Goal: Task Accomplishment & Management: Use online tool/utility

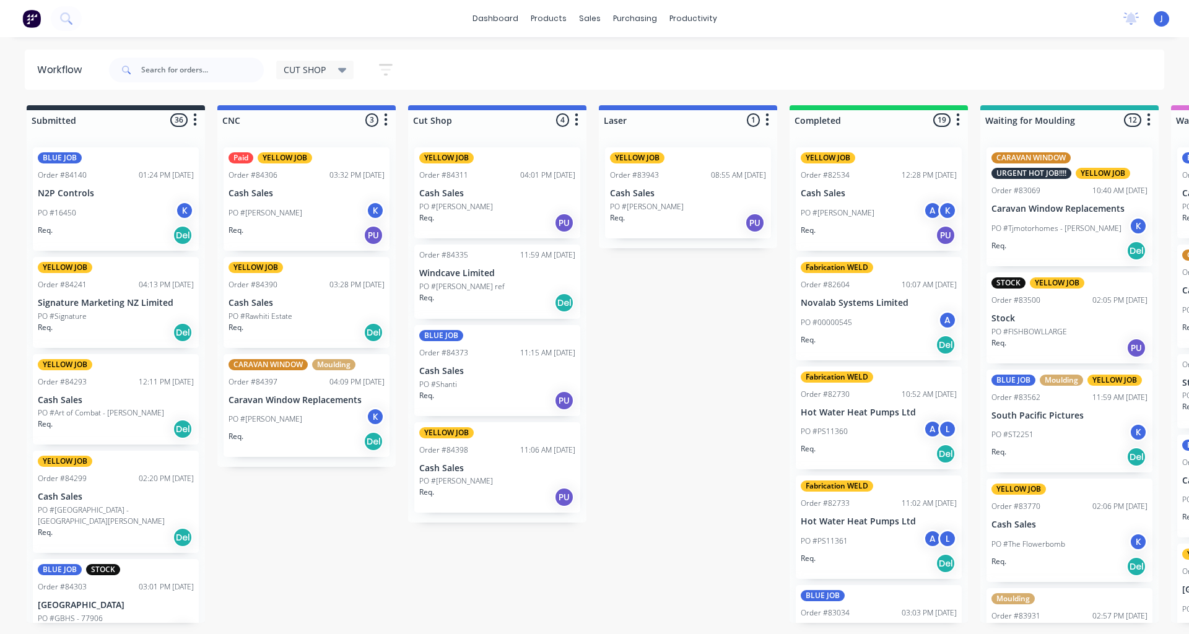
scroll to position [124, 0]
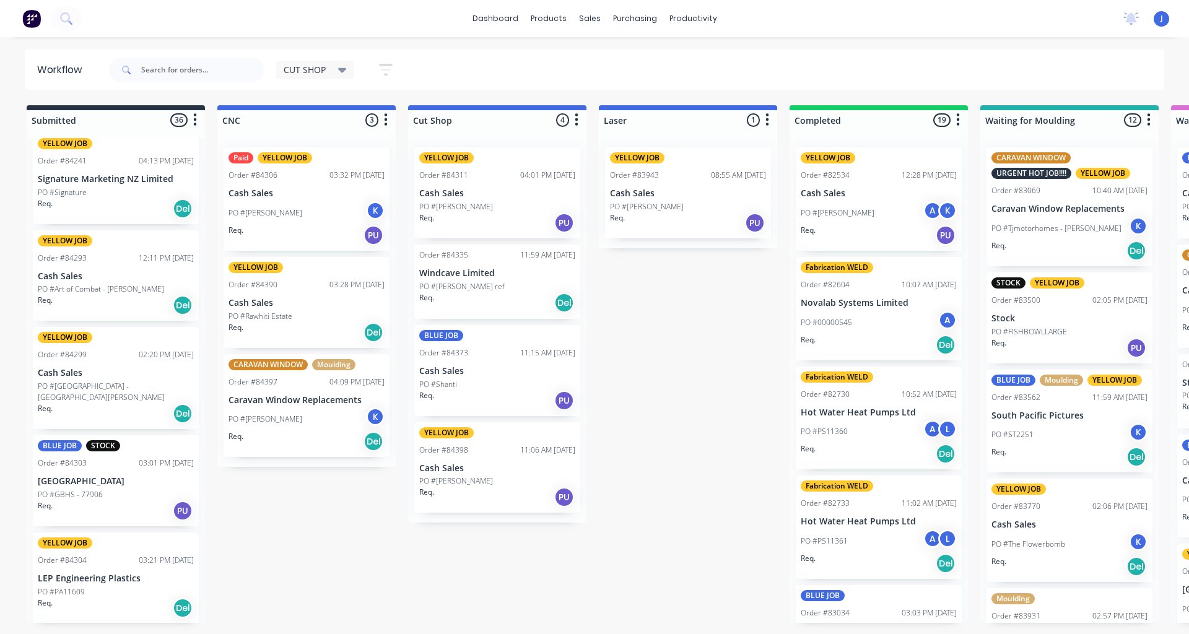
click at [76, 403] on div "Req. Del" at bounding box center [116, 413] width 156 height 21
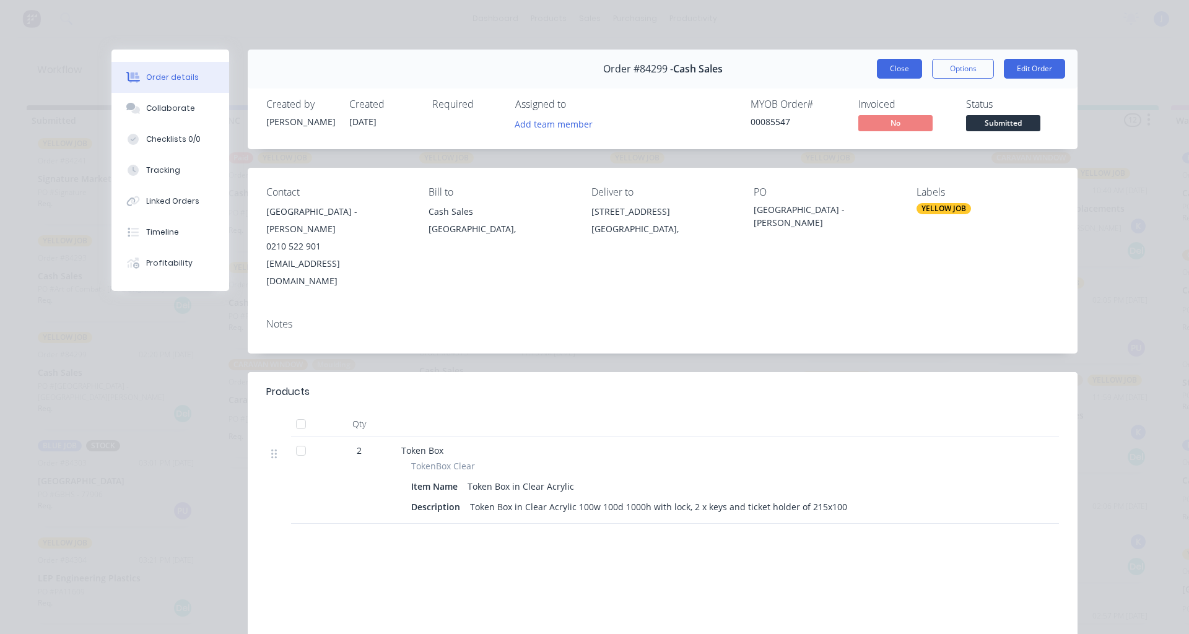
click at [880, 64] on button "Close" at bounding box center [899, 69] width 45 height 20
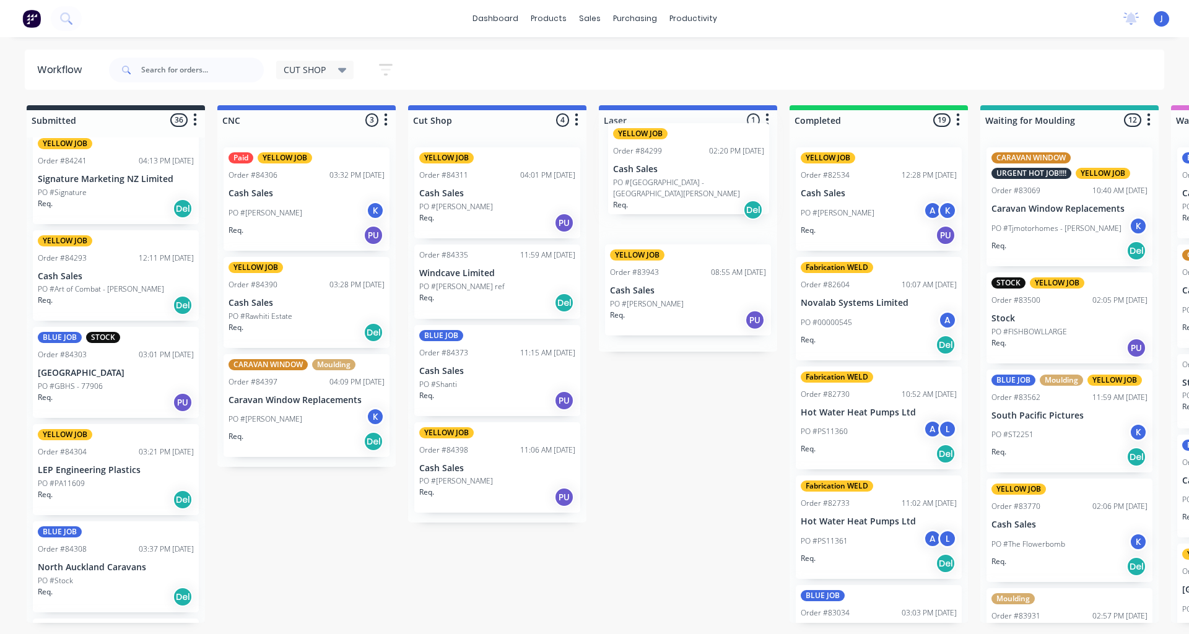
drag, startPoint x: 75, startPoint y: 384, endPoint x: 654, endPoint y: 182, distance: 613.7
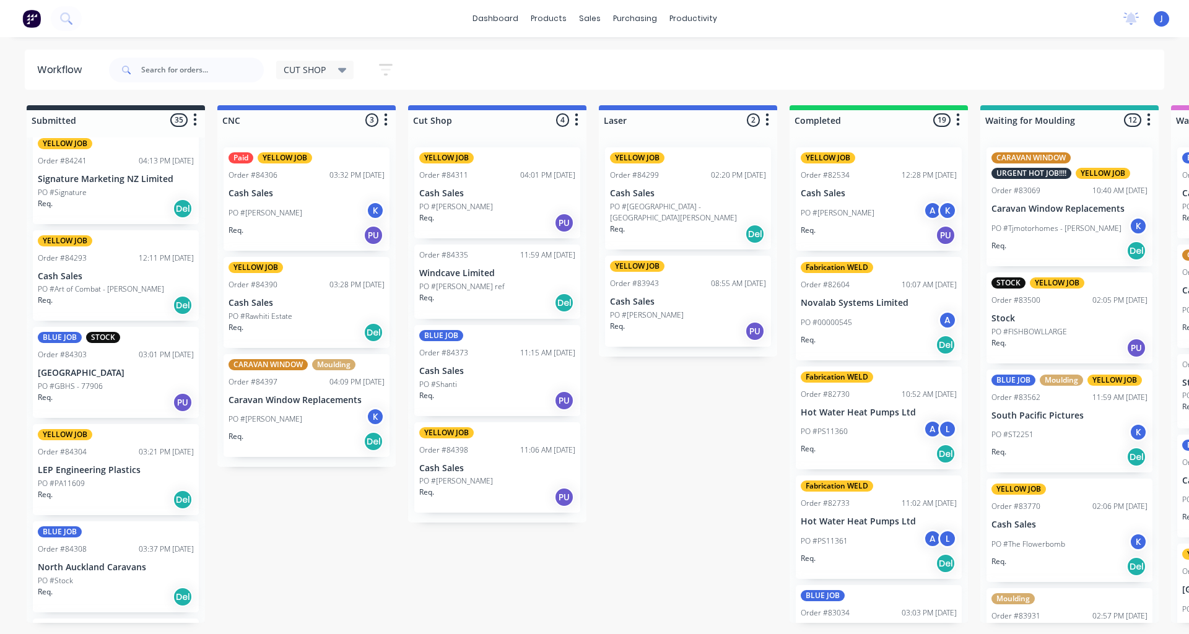
click at [92, 387] on p "PO #GBHS - 77906" at bounding box center [70, 386] width 65 height 11
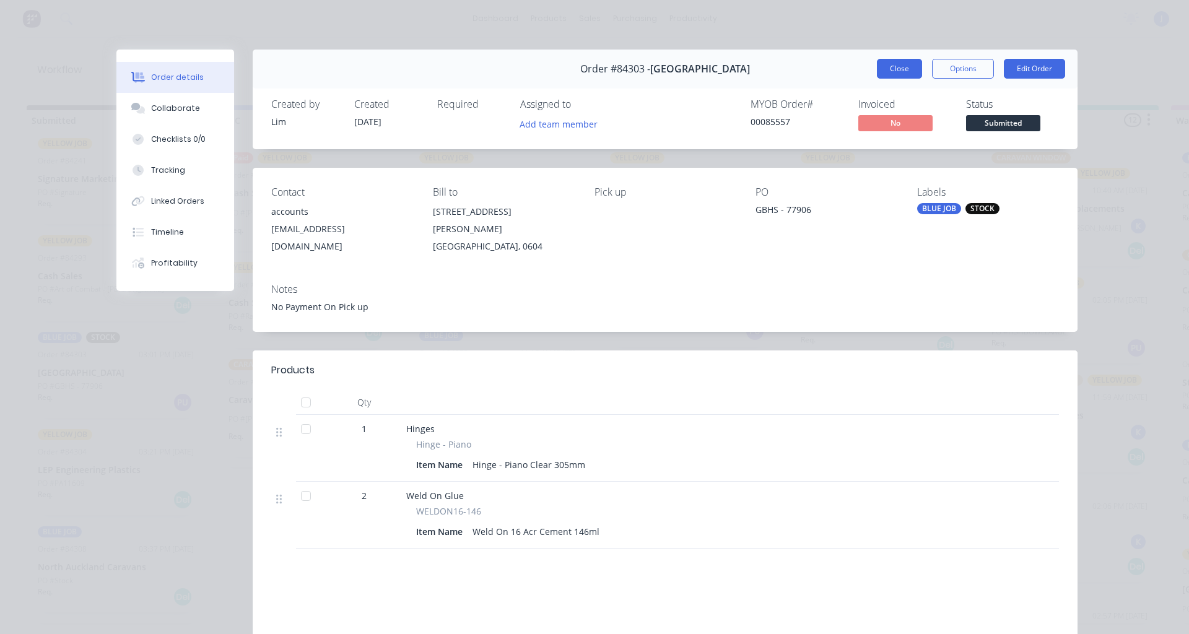
click at [896, 72] on button "Close" at bounding box center [899, 69] width 45 height 20
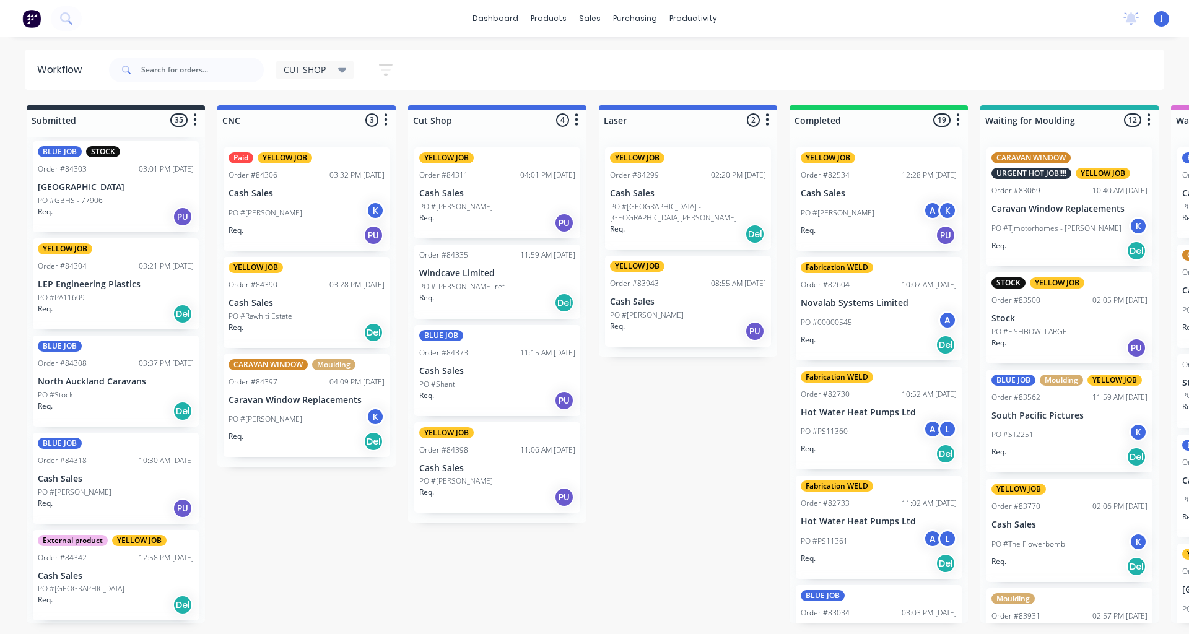
scroll to position [433, 0]
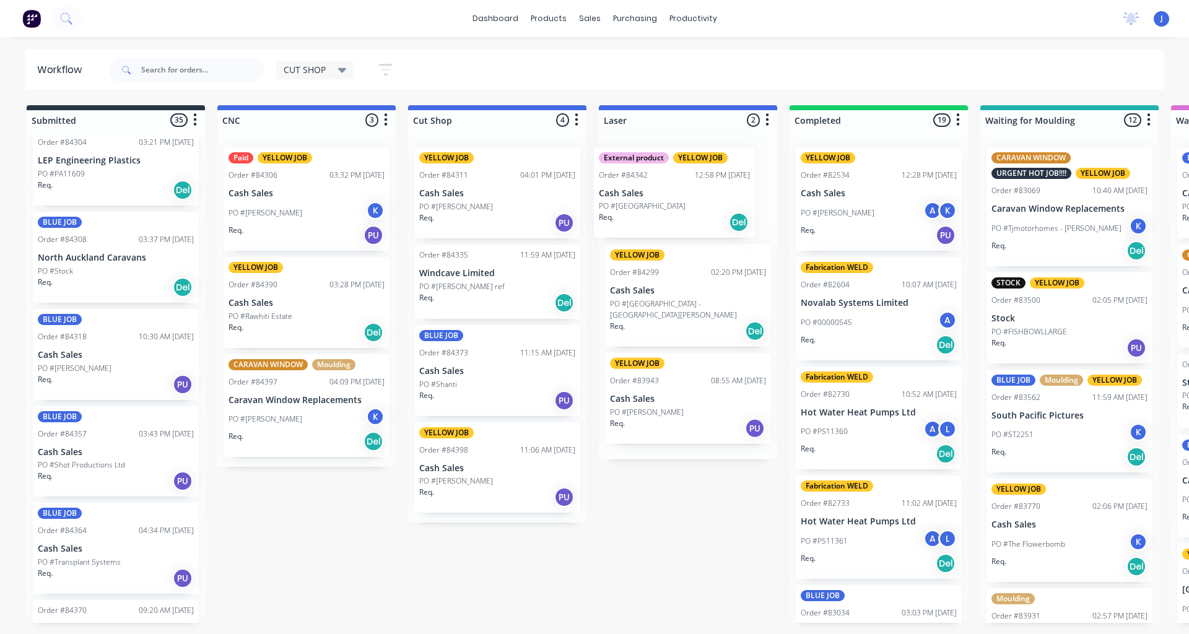
drag, startPoint x: 93, startPoint y: 466, endPoint x: 662, endPoint y: 206, distance: 625.6
click at [652, 208] on p "PO #[GEOGRAPHIC_DATA]" at bounding box center [653, 206] width 87 height 11
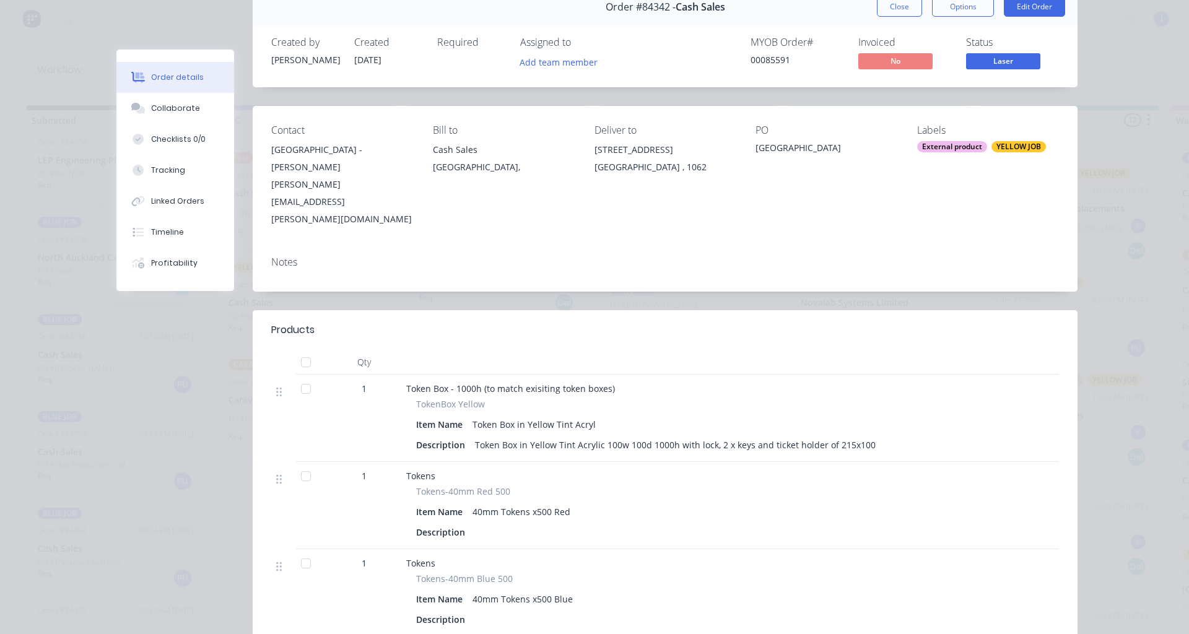
scroll to position [0, 0]
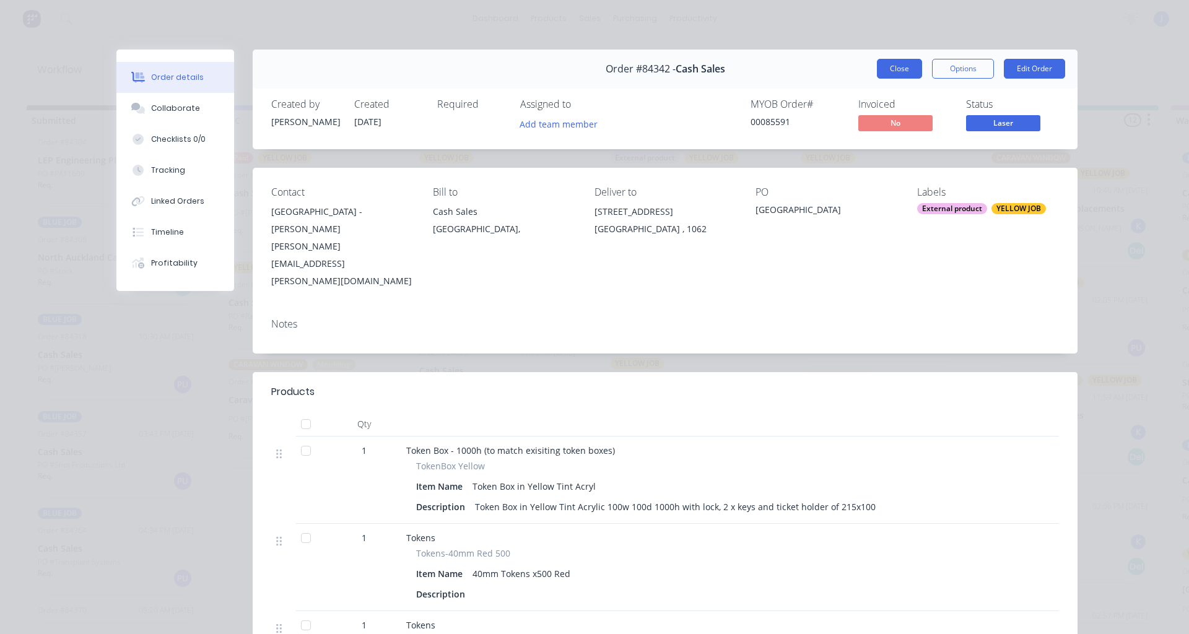
click at [894, 60] on button "Close" at bounding box center [899, 69] width 45 height 20
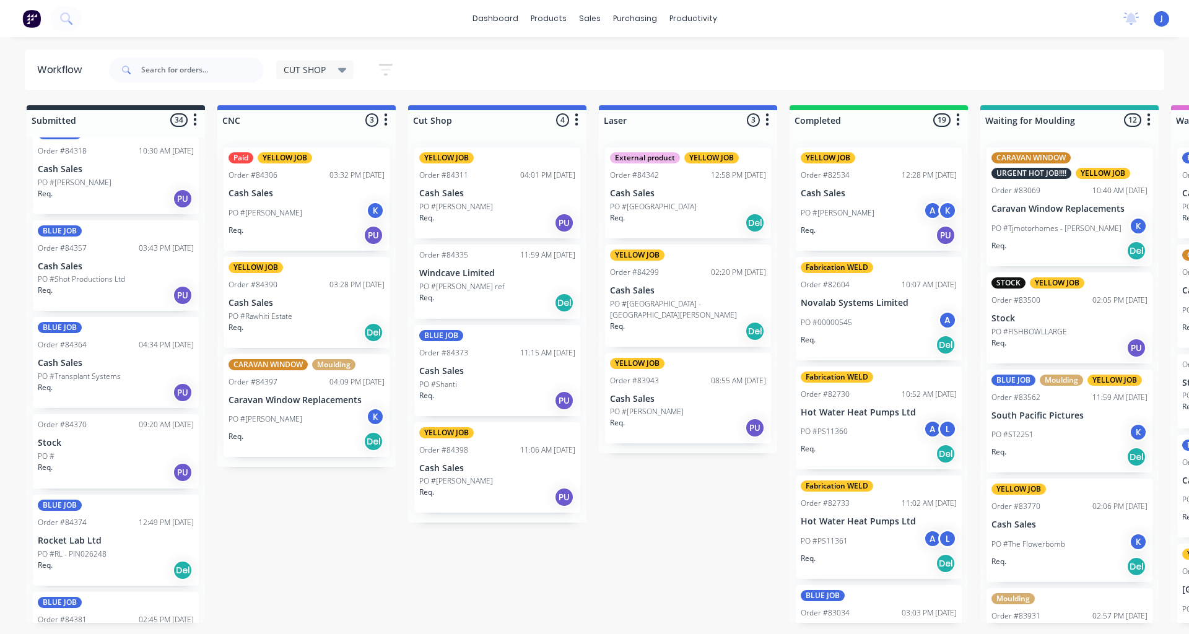
scroll to position [681, 0]
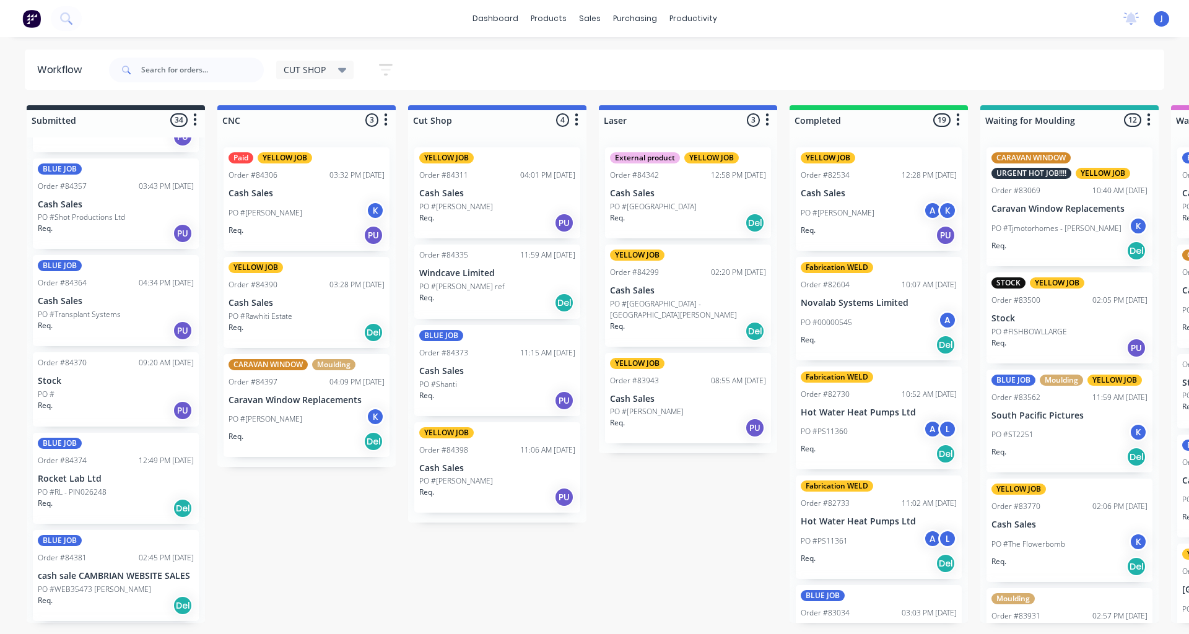
click at [93, 401] on div "Req. PU" at bounding box center [116, 410] width 156 height 21
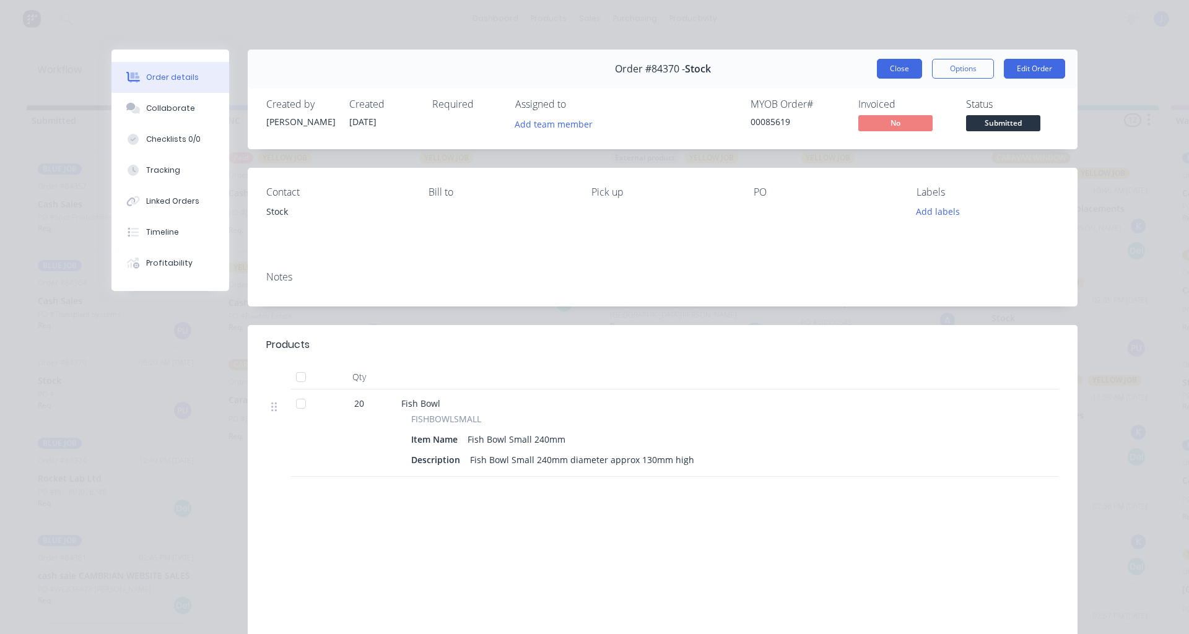
click at [877, 63] on button "Close" at bounding box center [899, 69] width 45 height 20
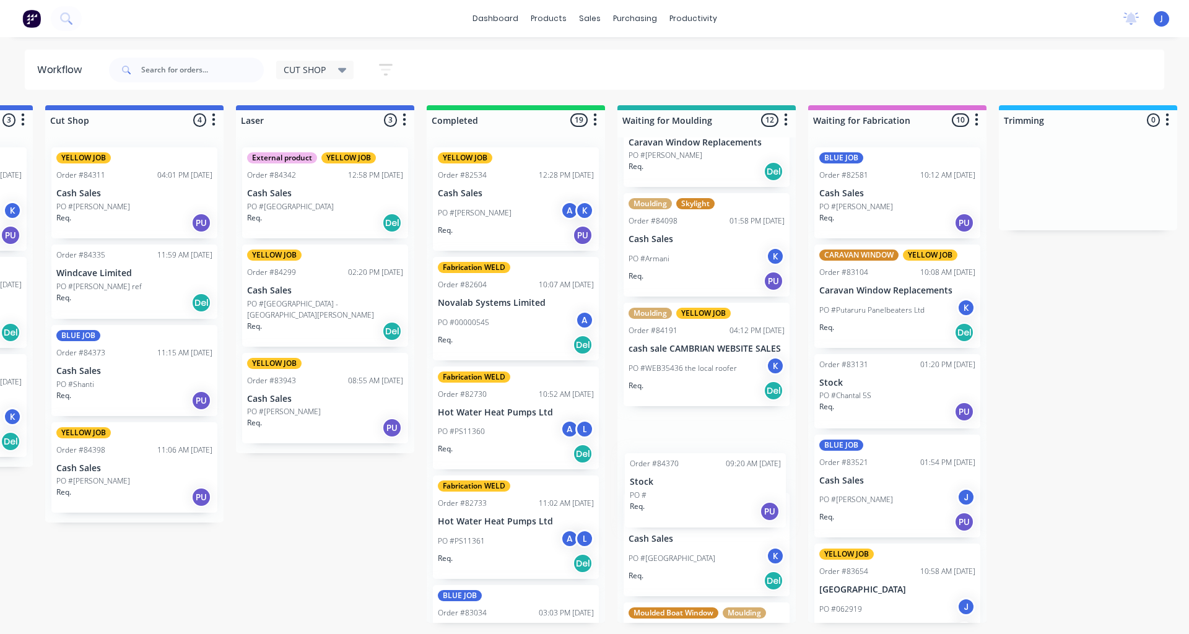
scroll to position [827, 0]
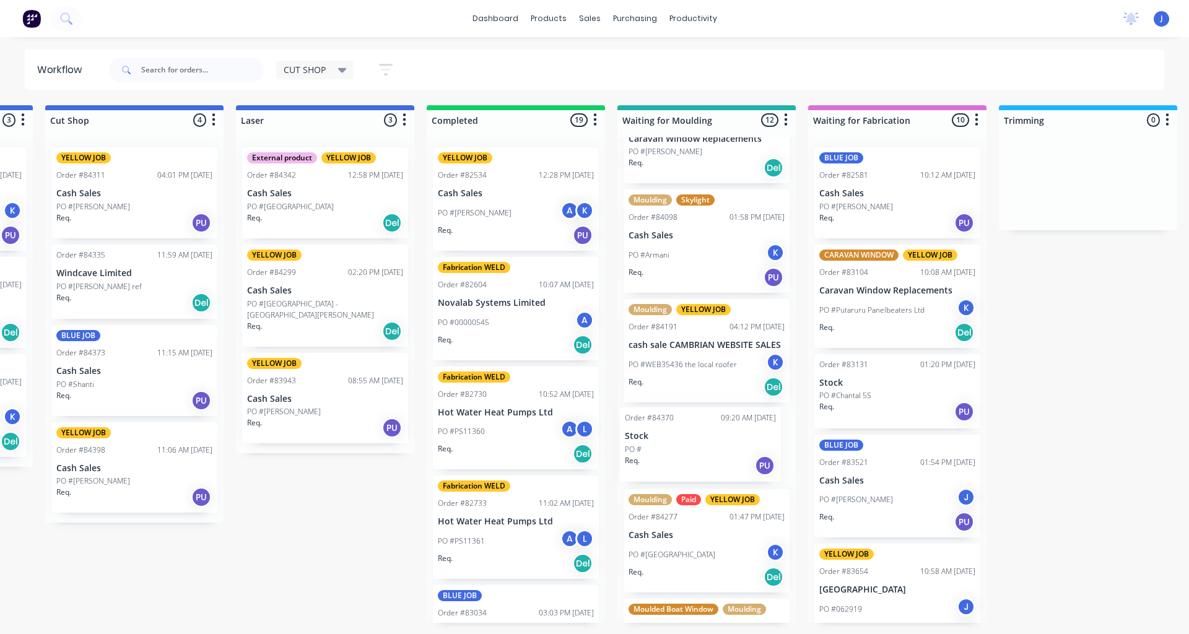
drag, startPoint x: 225, startPoint y: 432, endPoint x: 685, endPoint y: 464, distance: 461.8
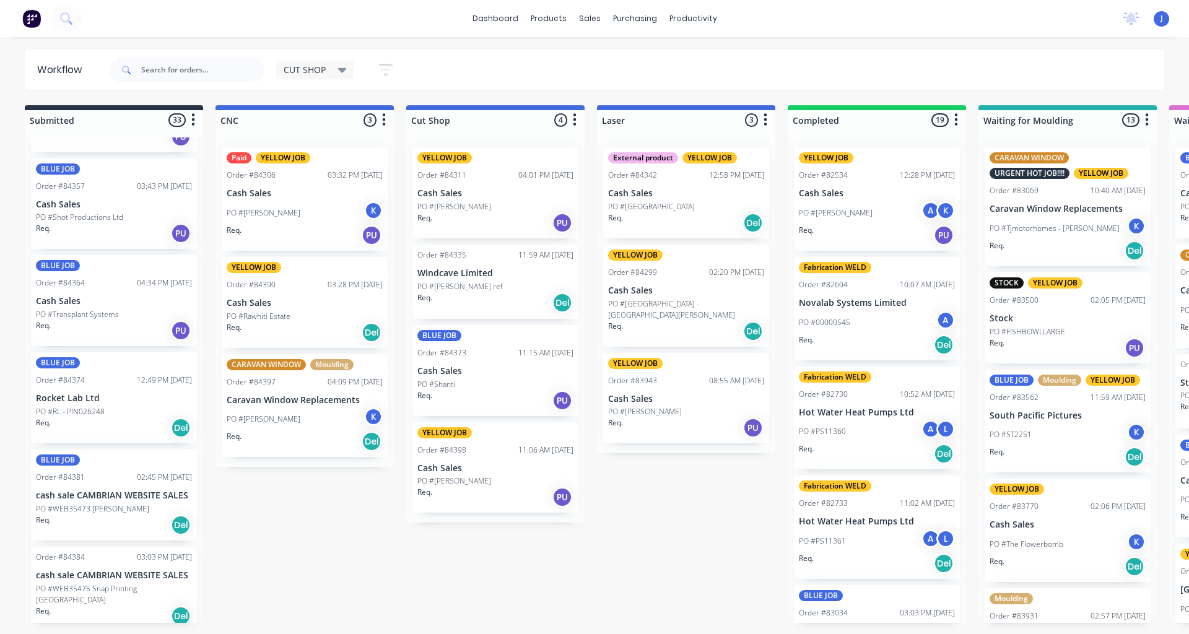
scroll to position [0, 0]
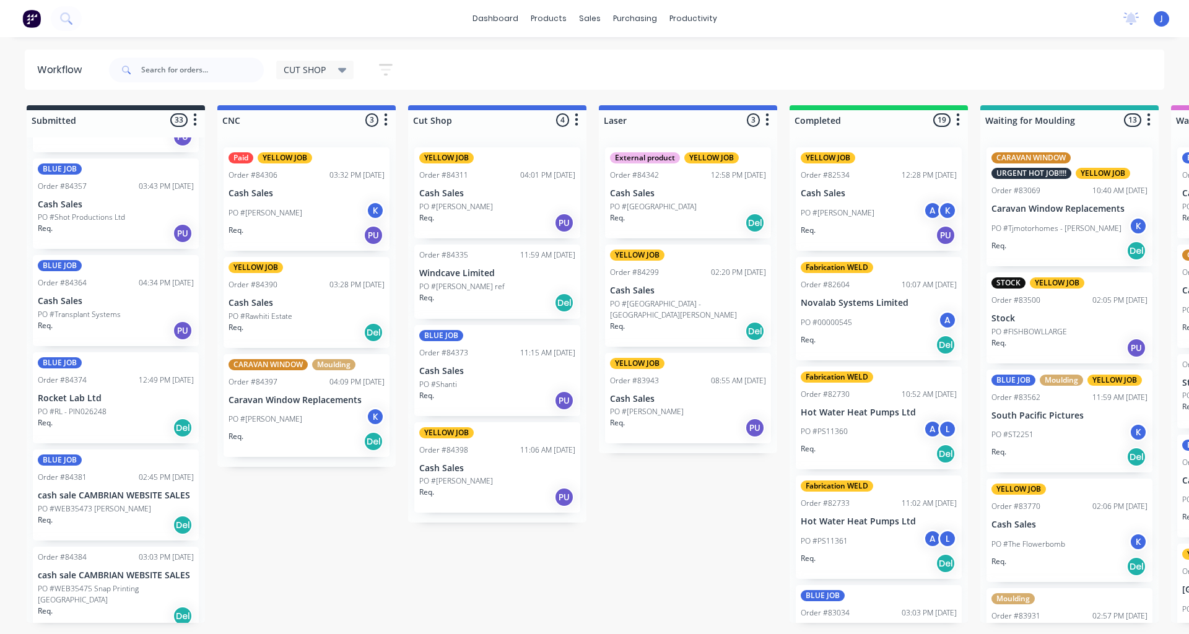
click at [93, 415] on p "PO #RL - PIN026248" at bounding box center [72, 411] width 69 height 11
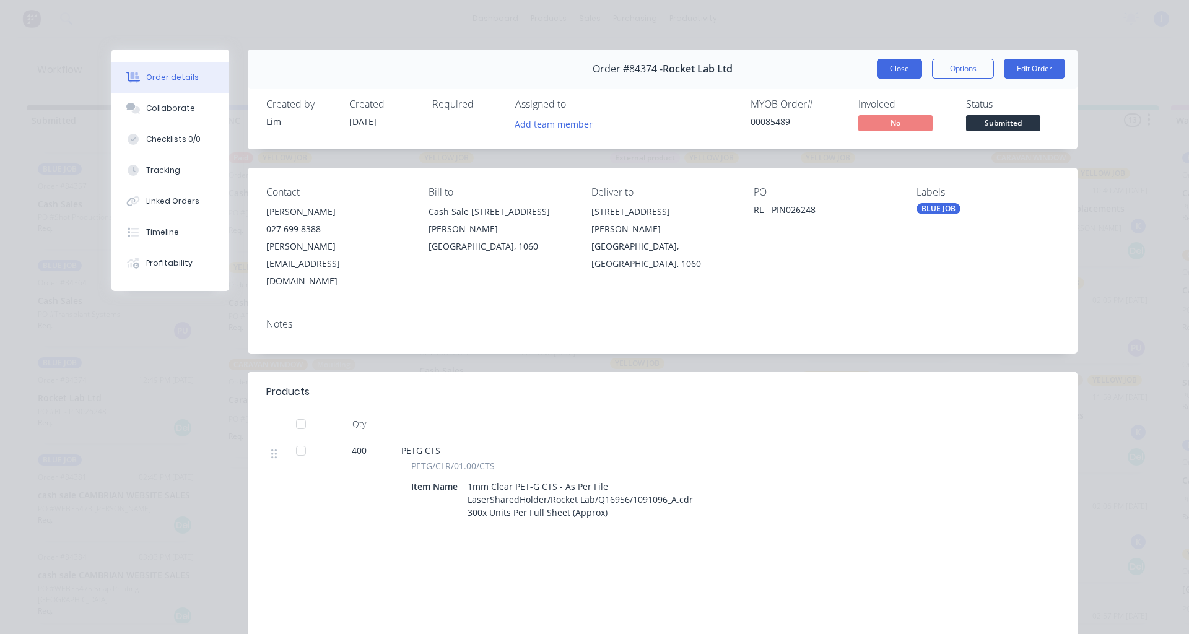
click at [884, 69] on button "Close" at bounding box center [899, 69] width 45 height 20
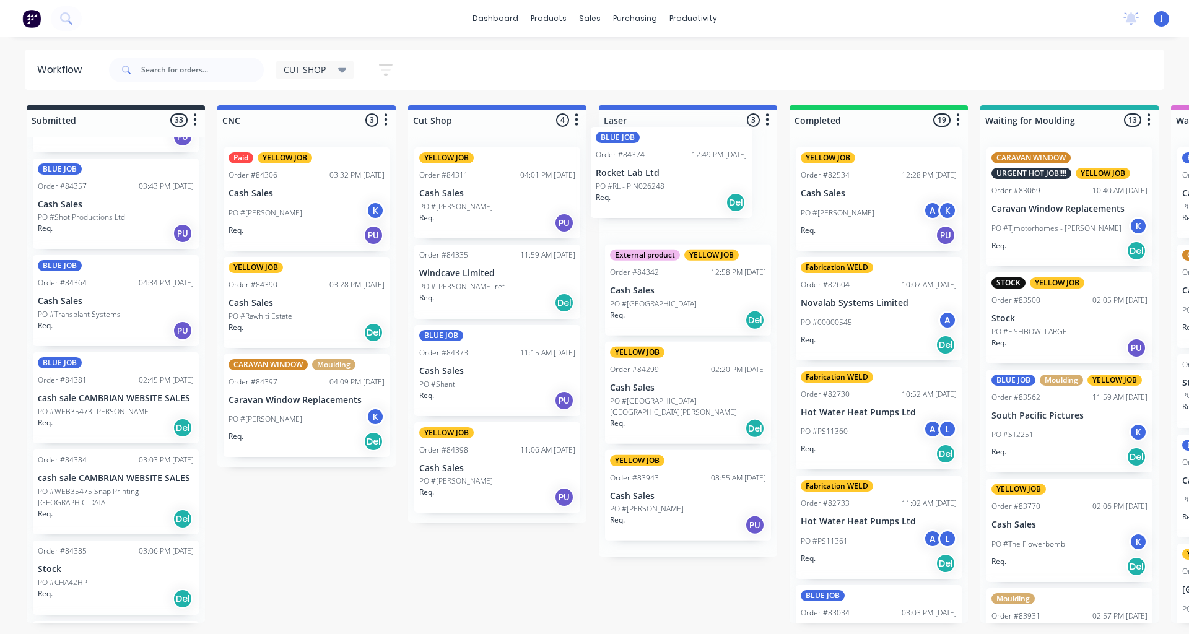
drag, startPoint x: 92, startPoint y: 401, endPoint x: 661, endPoint y: 180, distance: 610.6
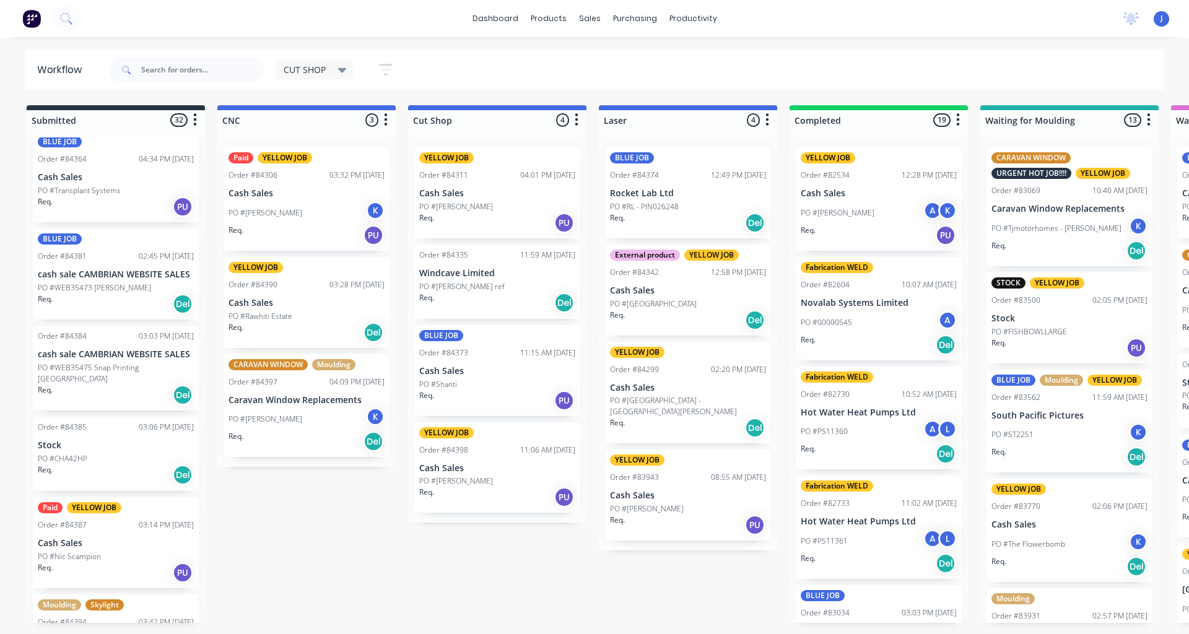
click at [71, 453] on p "PO #CHA42HP" at bounding box center [63, 458] width 50 height 11
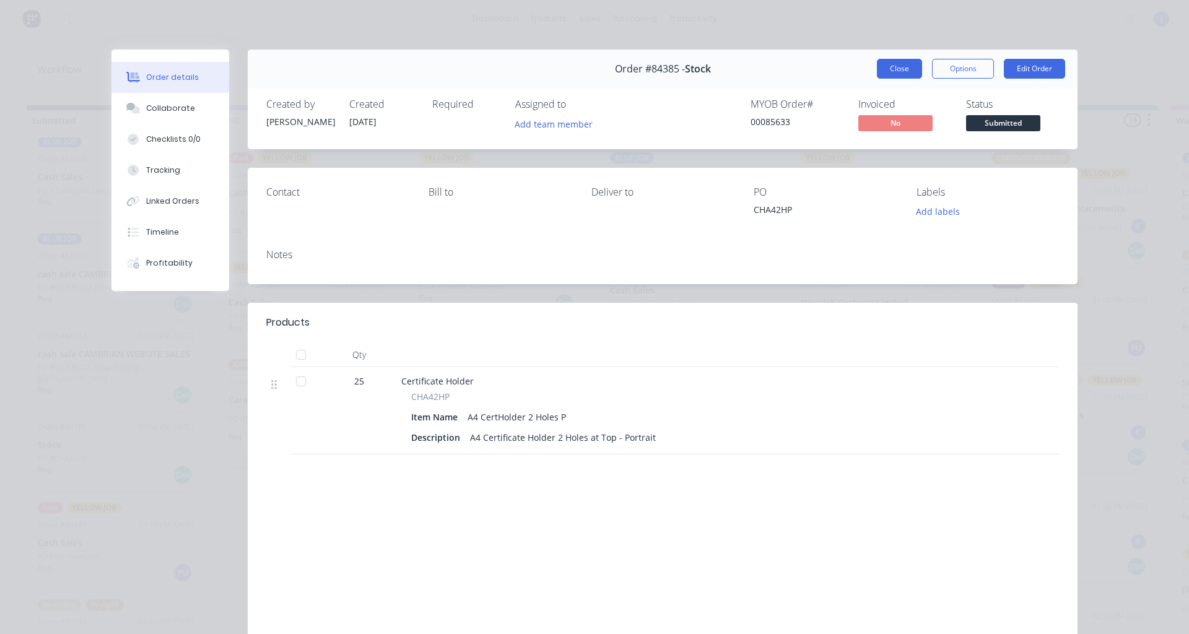
click at [888, 64] on button "Close" at bounding box center [899, 69] width 45 height 20
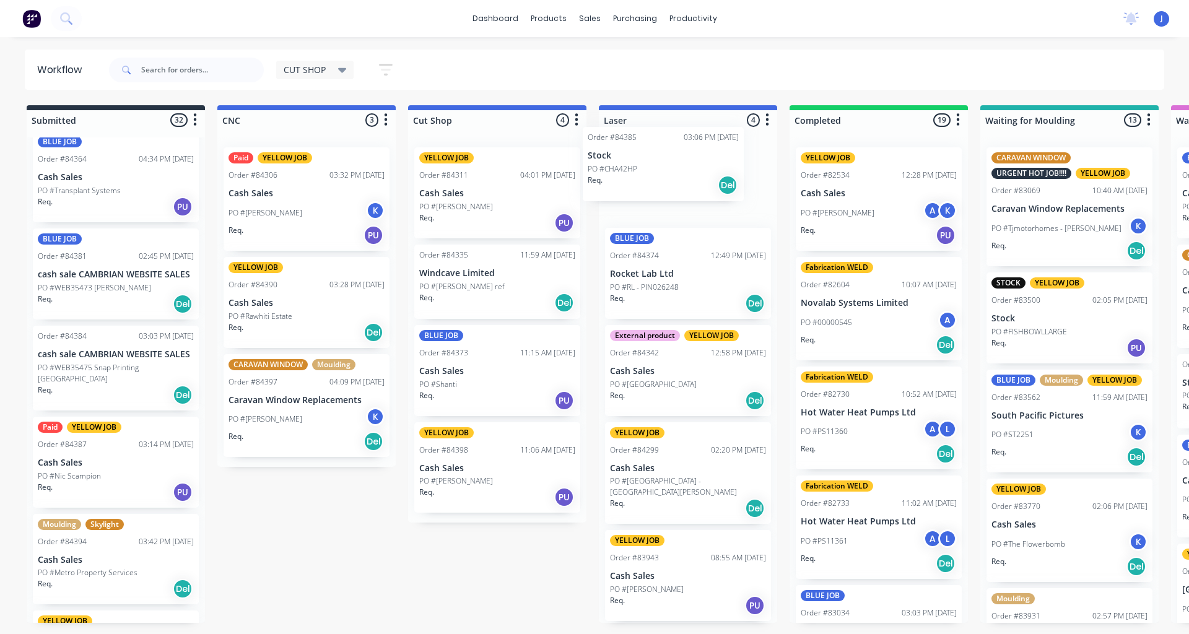
drag, startPoint x: 73, startPoint y: 438, endPoint x: 630, endPoint y: 160, distance: 622.7
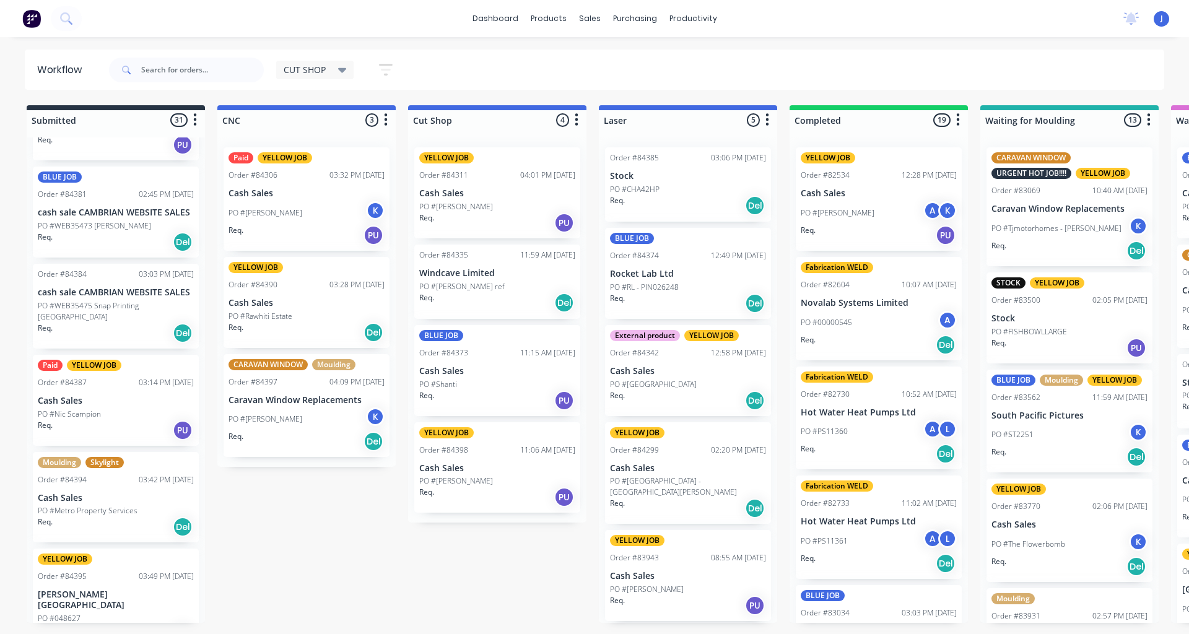
click at [111, 221] on p "PO #WEB35473 [PERSON_NAME]" at bounding box center [94, 225] width 113 height 11
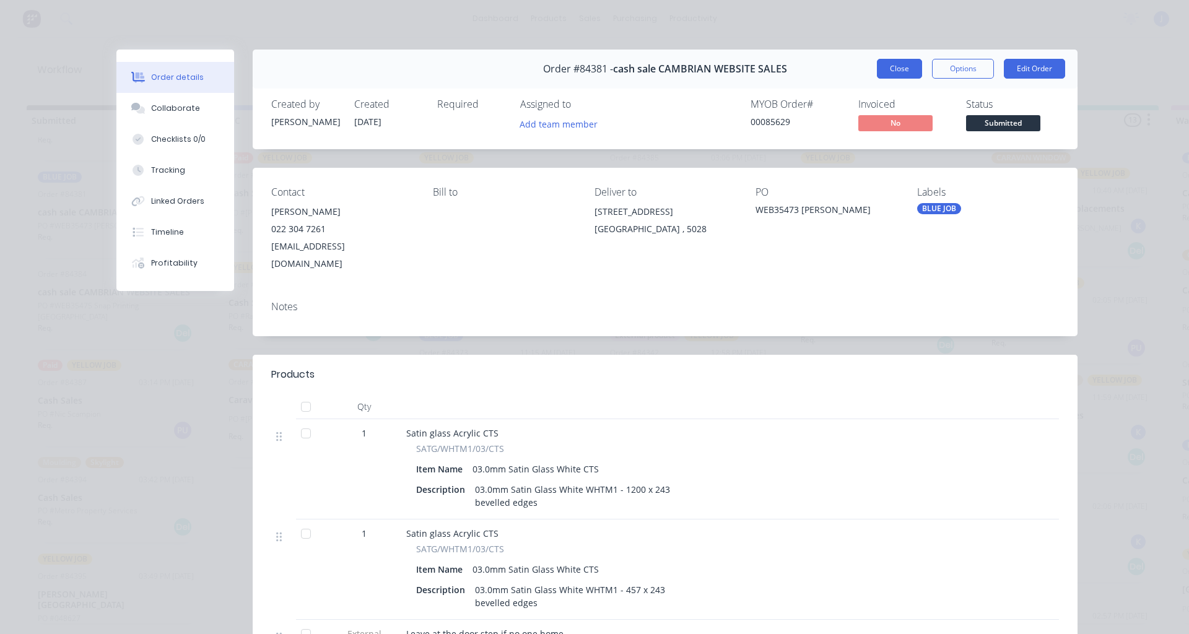
click at [895, 62] on button "Close" at bounding box center [899, 69] width 45 height 20
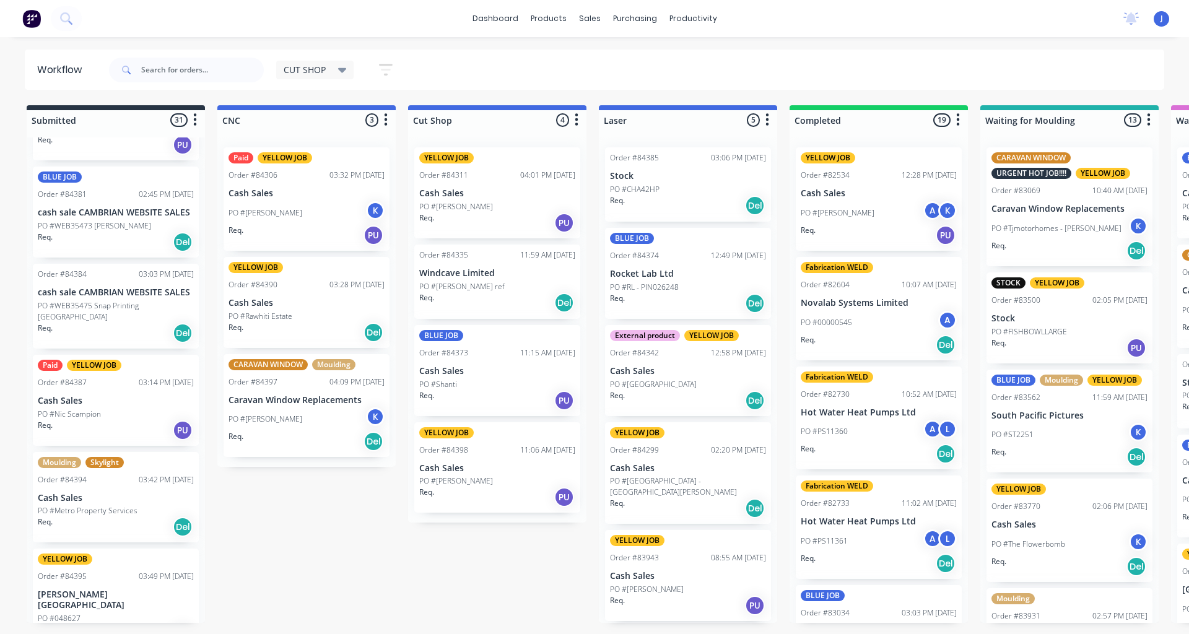
scroll to position [991, 0]
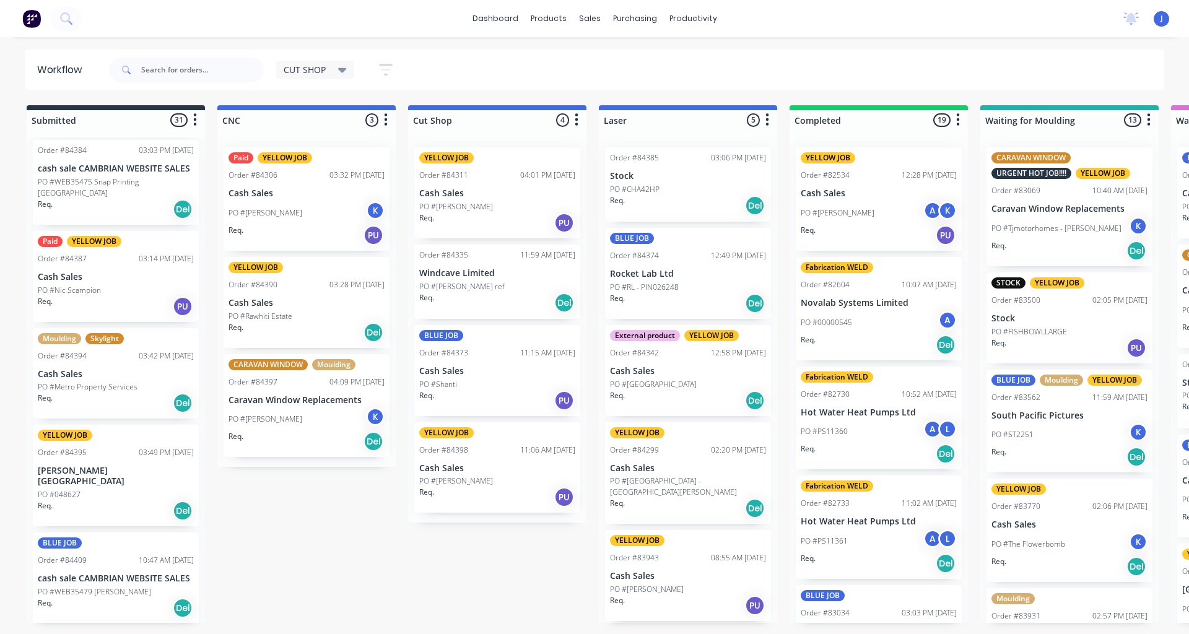
click at [78, 500] on div "Req. Del" at bounding box center [116, 510] width 156 height 21
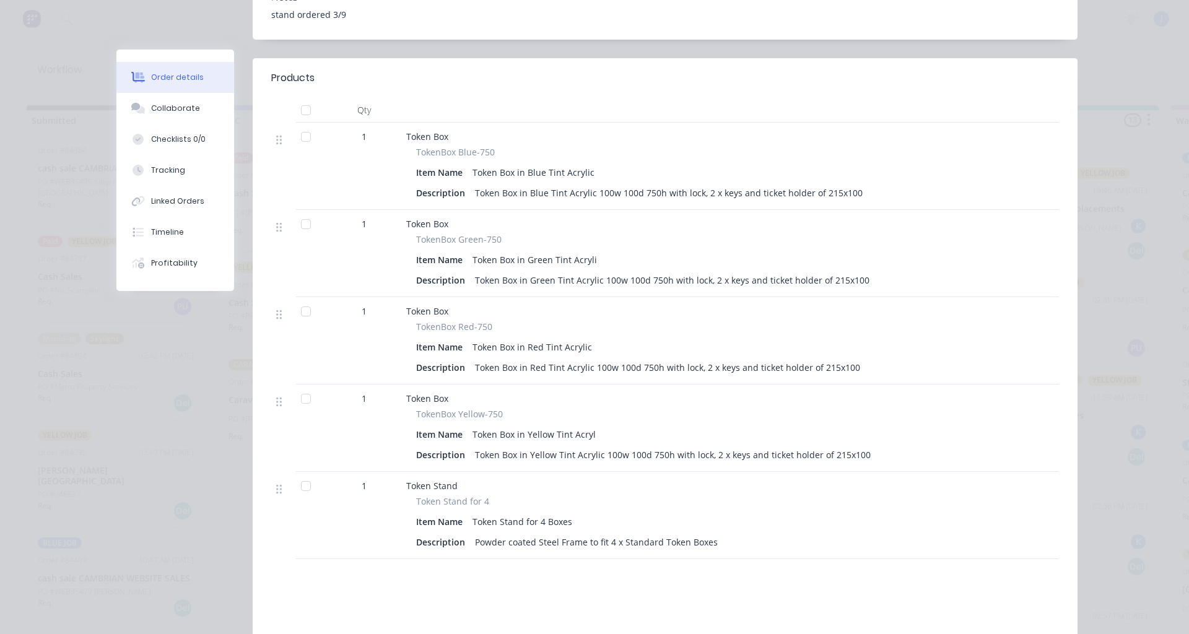
scroll to position [0, 0]
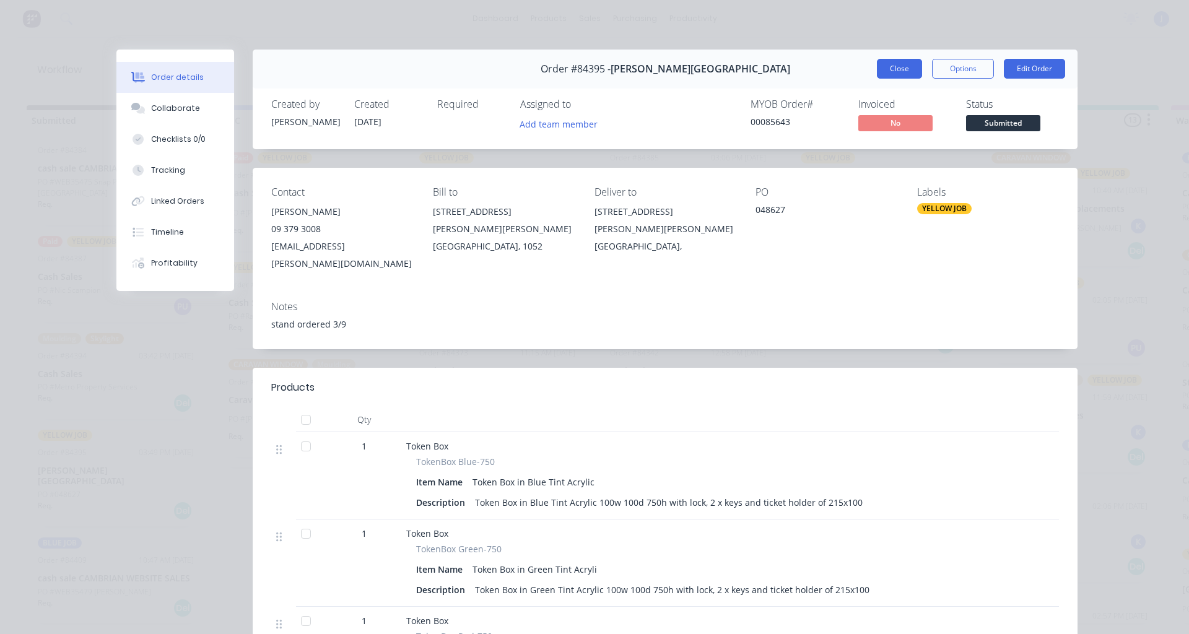
click at [881, 74] on button "Close" at bounding box center [899, 69] width 45 height 20
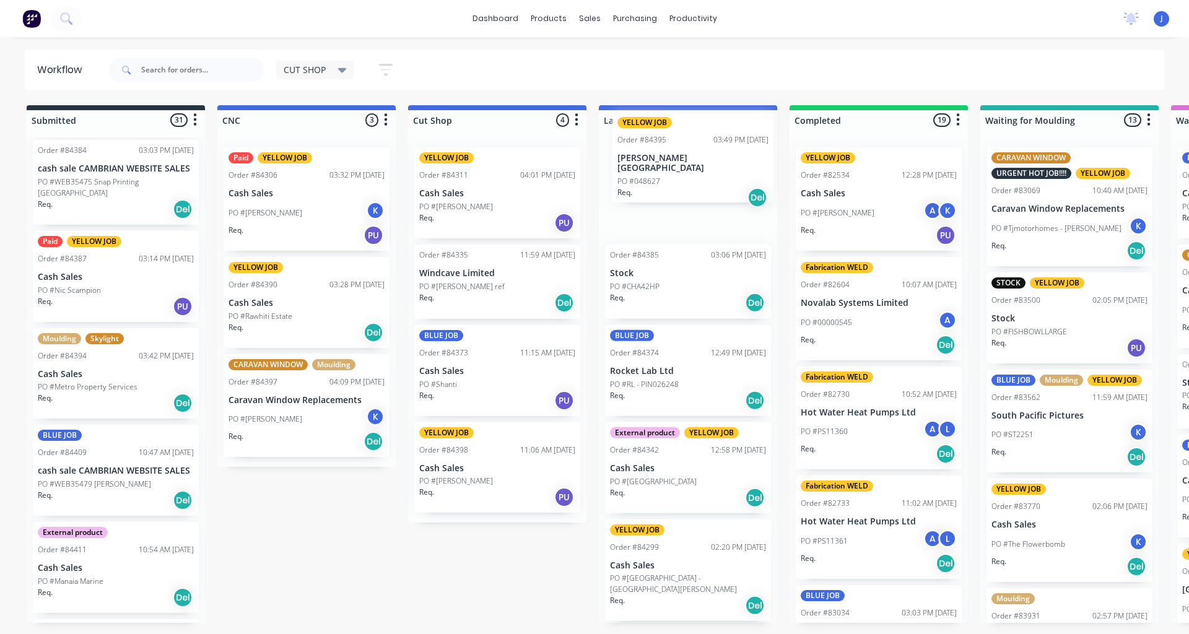
drag, startPoint x: 91, startPoint y: 476, endPoint x: 469, endPoint y: 253, distance: 439.1
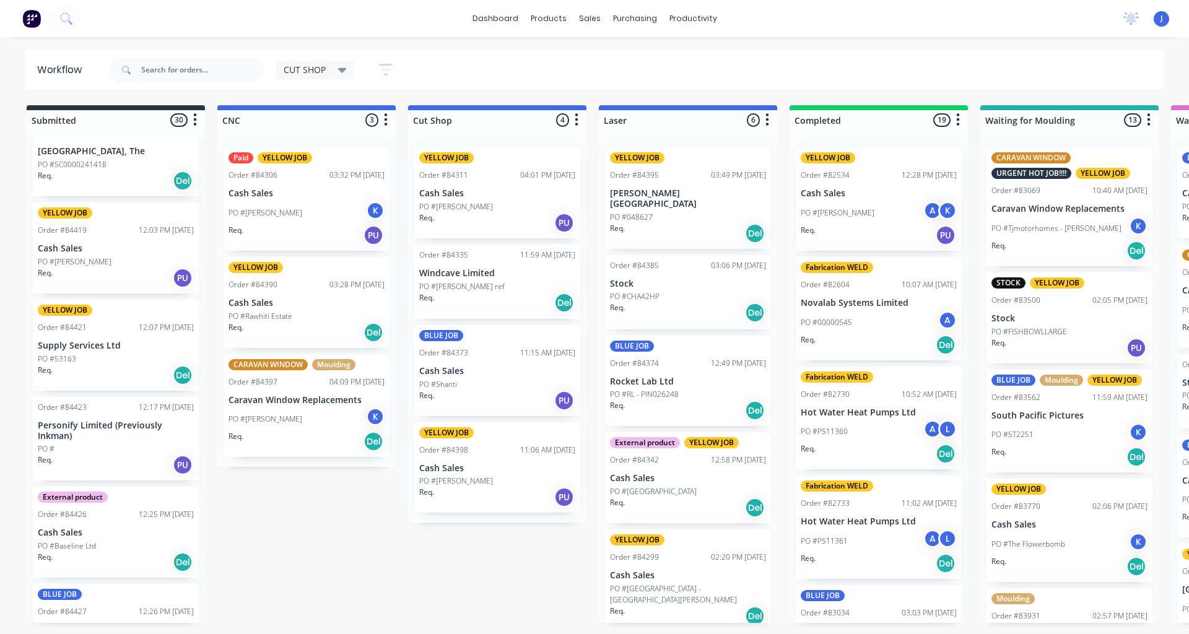
scroll to position [1857, 0]
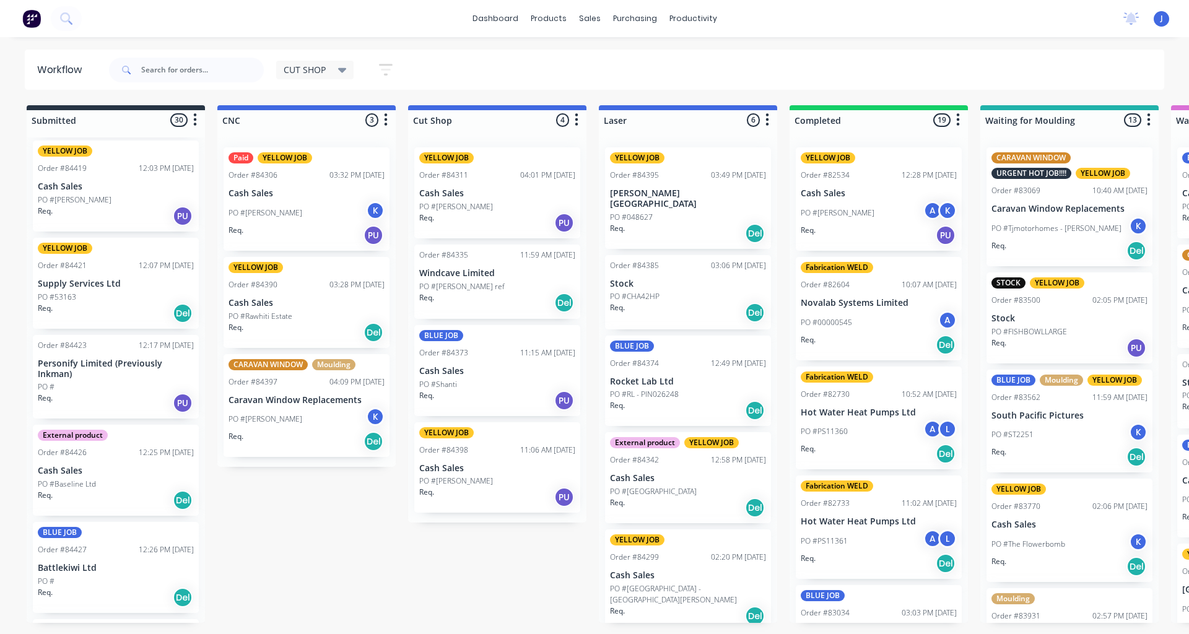
click at [112, 381] on div "PO #" at bounding box center [116, 386] width 156 height 11
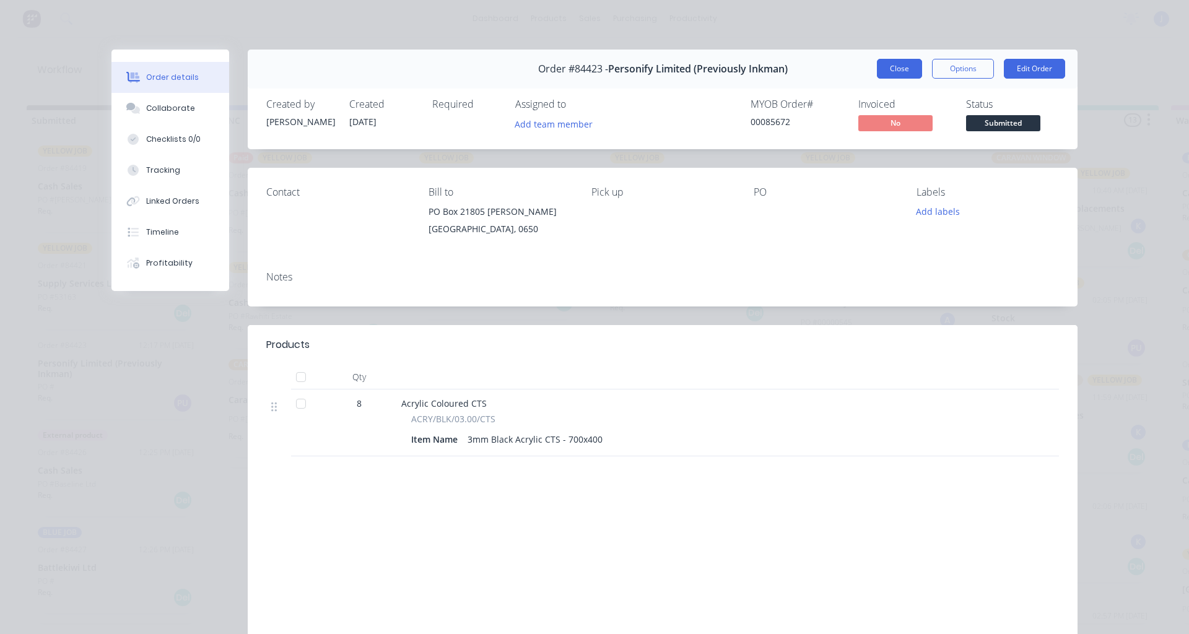
click at [880, 67] on button "Close" at bounding box center [899, 69] width 45 height 20
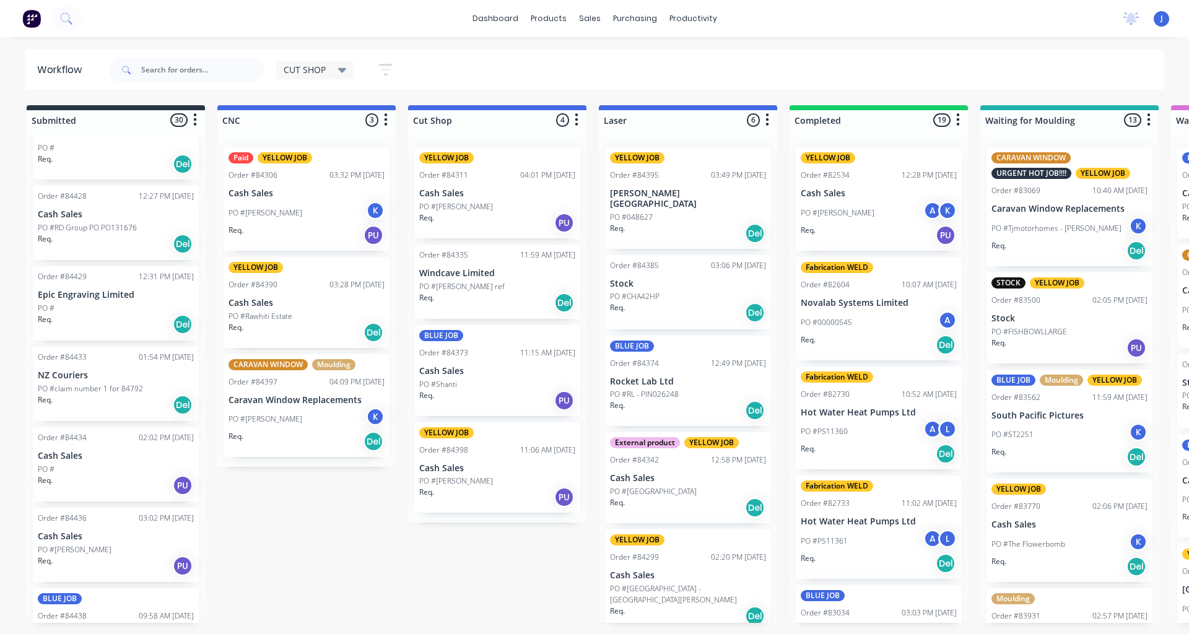
scroll to position [2337, 0]
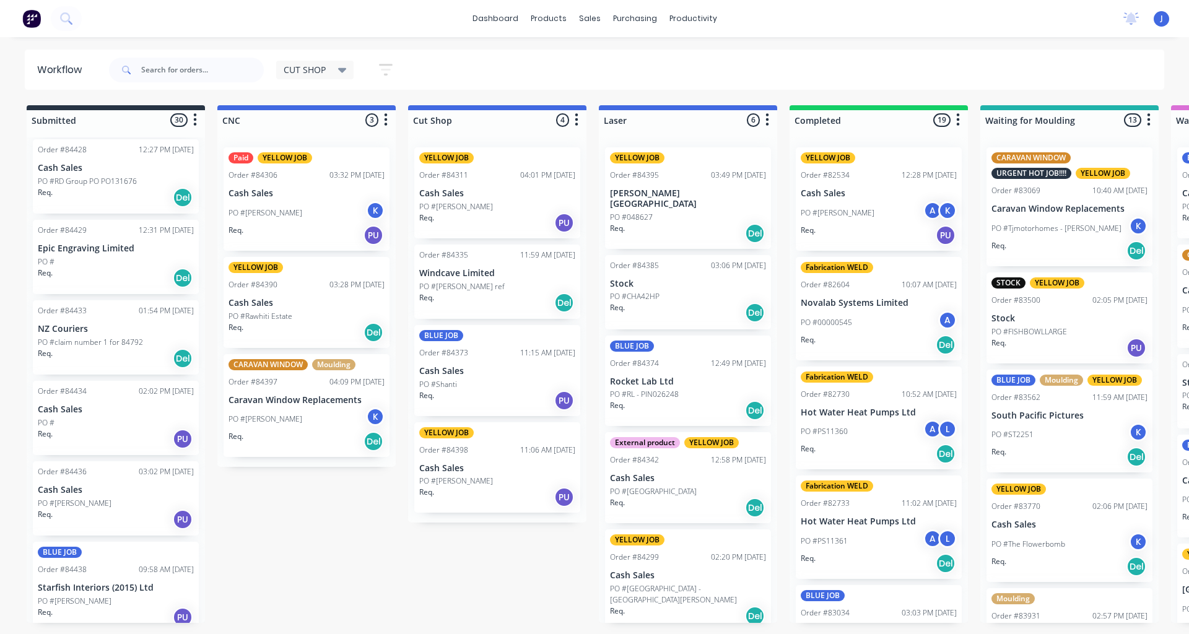
click at [105, 430] on div "Req. PU" at bounding box center [116, 438] width 156 height 21
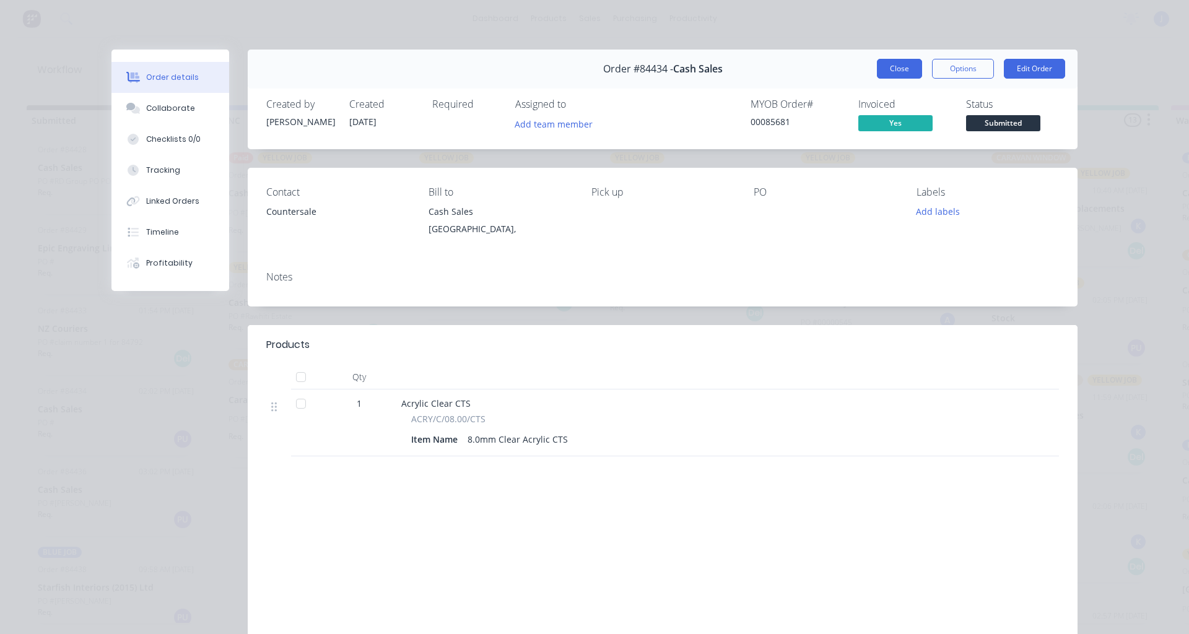
click at [892, 72] on button "Close" at bounding box center [899, 69] width 45 height 20
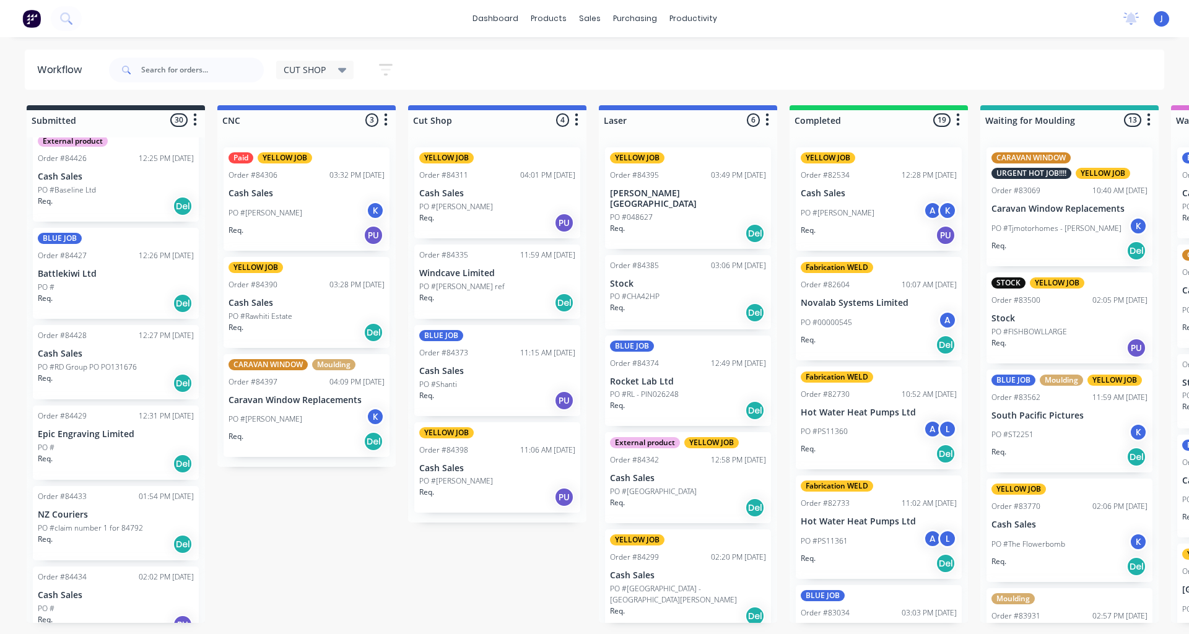
scroll to position [2090, 0]
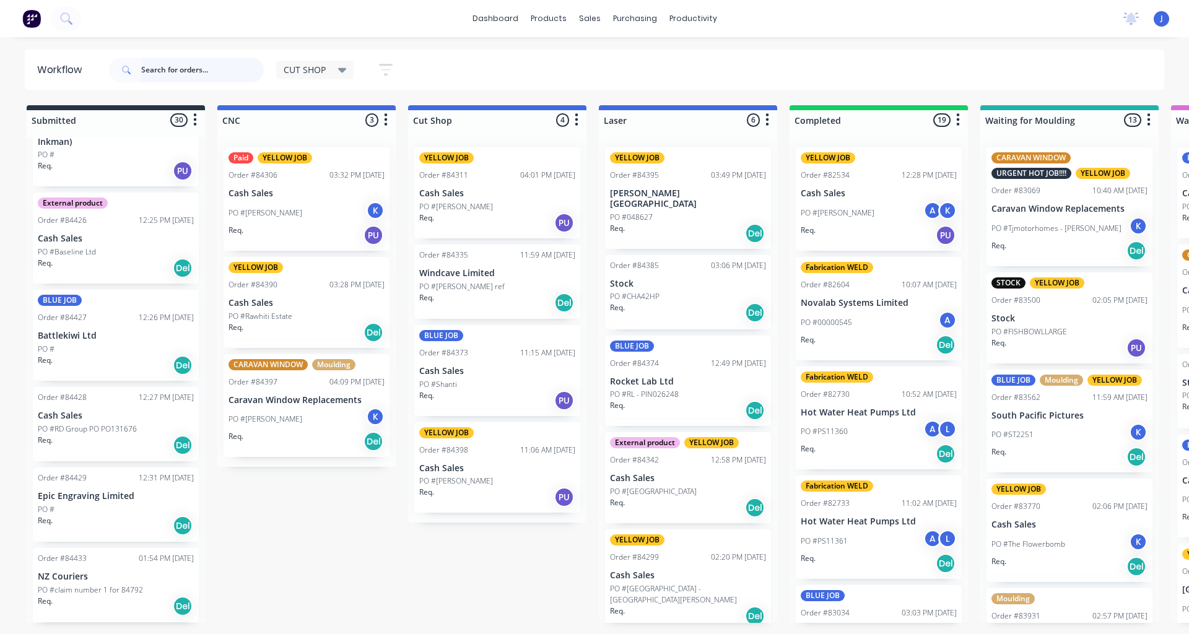
click at [158, 76] on input "text" at bounding box center [202, 70] width 123 height 25
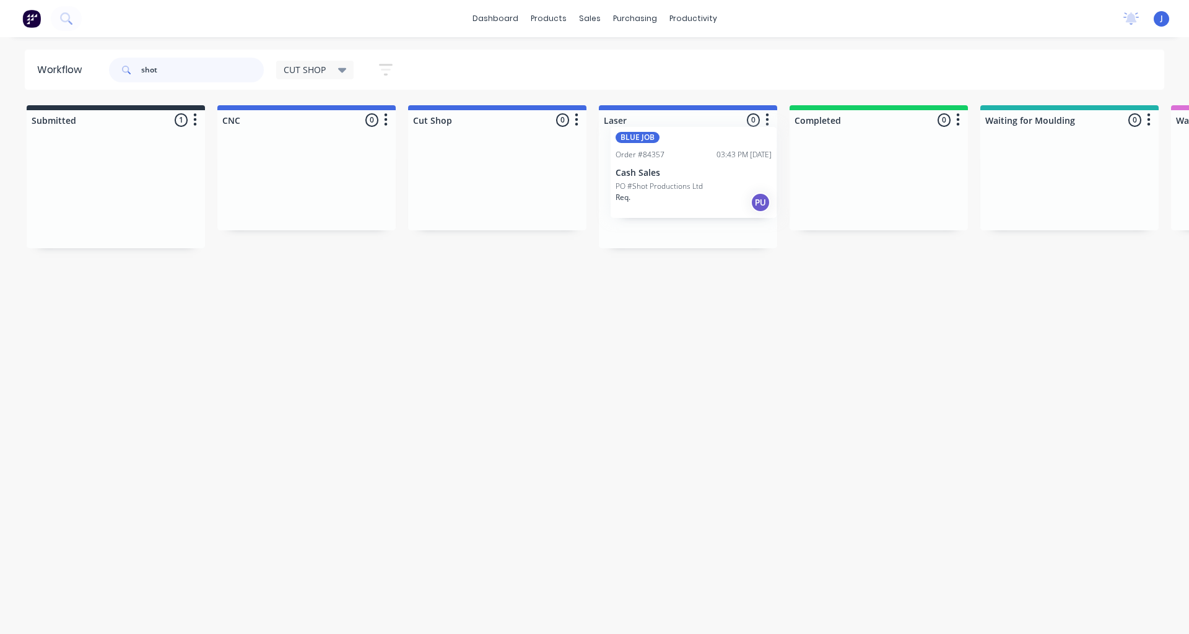
drag, startPoint x: 113, startPoint y: 215, endPoint x: 698, endPoint y: 198, distance: 584.7
type input "shot"
click at [697, 199] on div "BLUE JOB Order #84357 03:43 PM [DATE] Cash Sales PO #Shot Productions Ltd Req. …" at bounding box center [688, 192] width 166 height 91
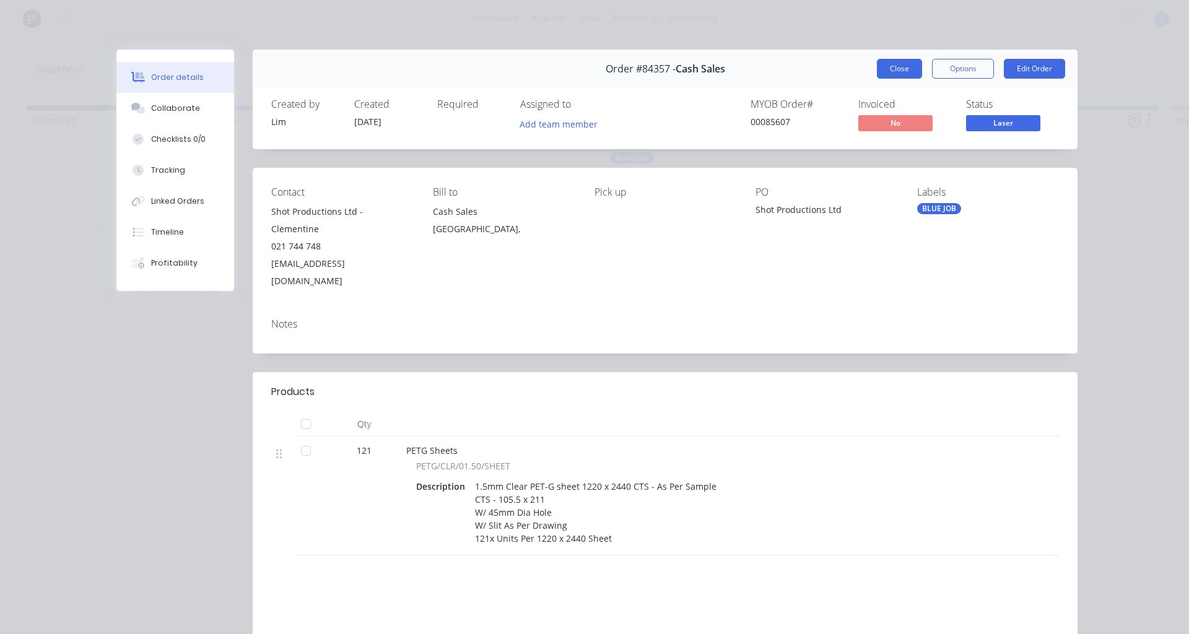
click at [904, 61] on button "Close" at bounding box center [899, 69] width 45 height 20
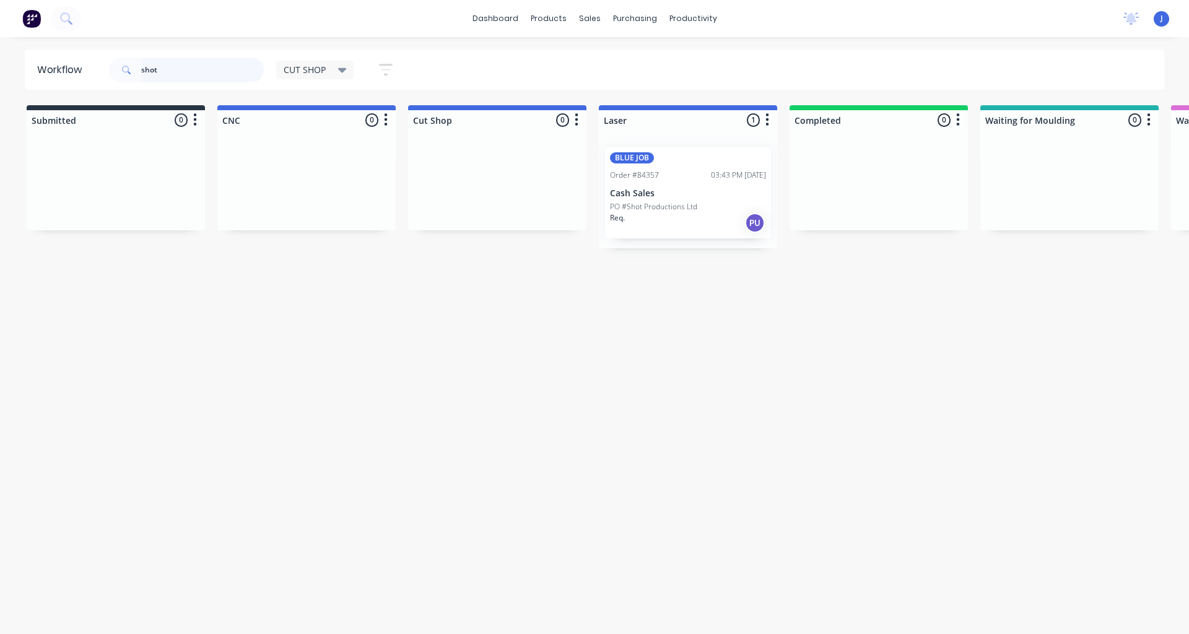
drag, startPoint x: 159, startPoint y: 72, endPoint x: 67, endPoint y: 72, distance: 92.3
click at [67, 72] on header "Workflow shot CUT SHOP Save new view None edit CUT SHOP (Default) edit DISPATCH…" at bounding box center [595, 70] width 1140 height 40
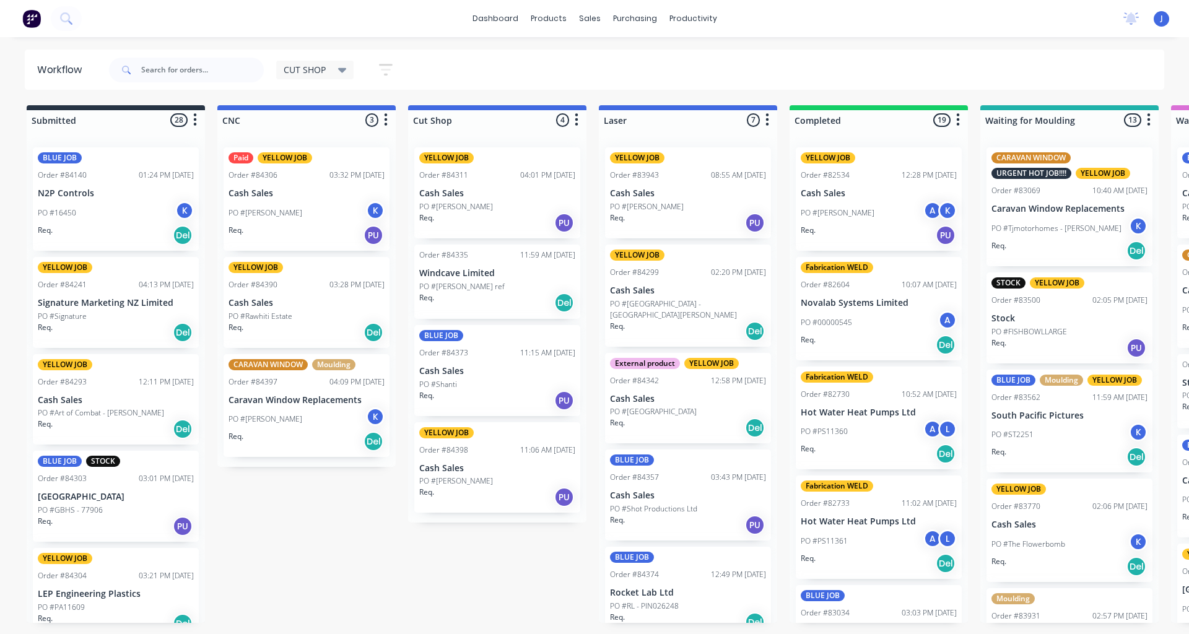
click at [103, 325] on div "Req. Del" at bounding box center [116, 332] width 156 height 21
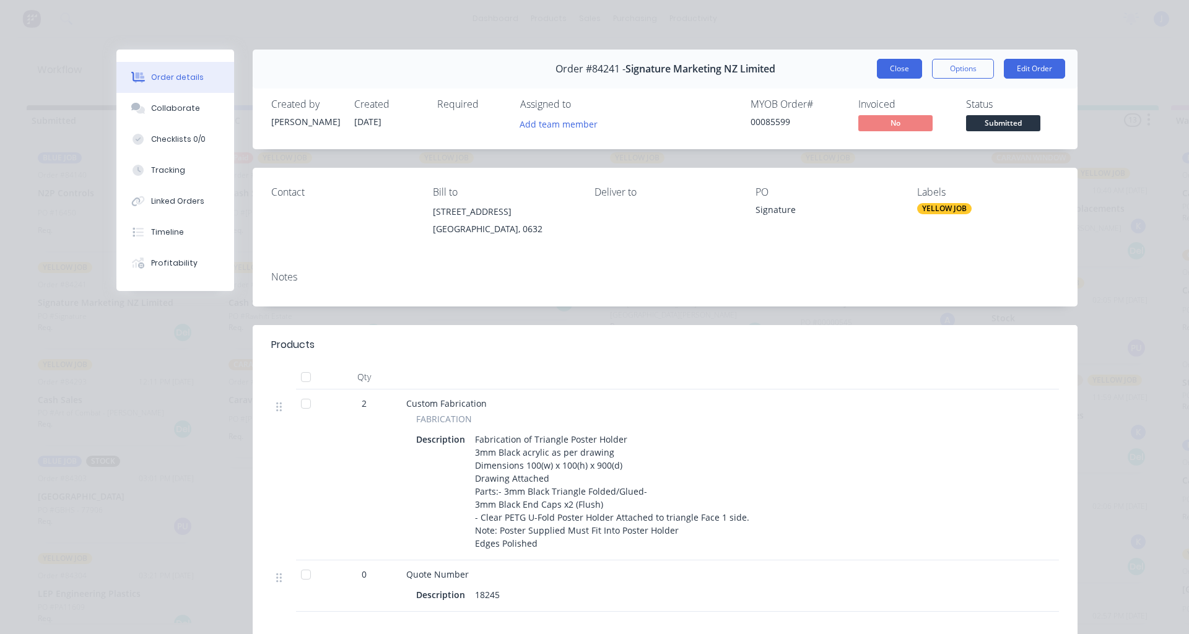
click at [884, 68] on button "Close" at bounding box center [899, 69] width 45 height 20
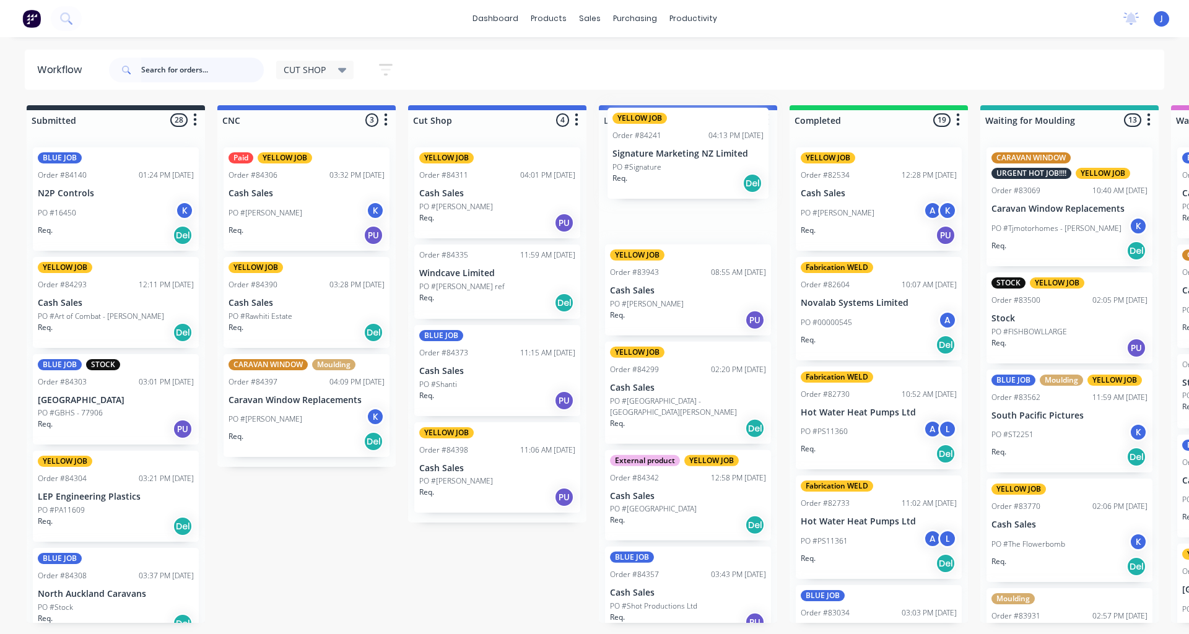
drag, startPoint x: 87, startPoint y: 326, endPoint x: 665, endPoint y: 176, distance: 597.2
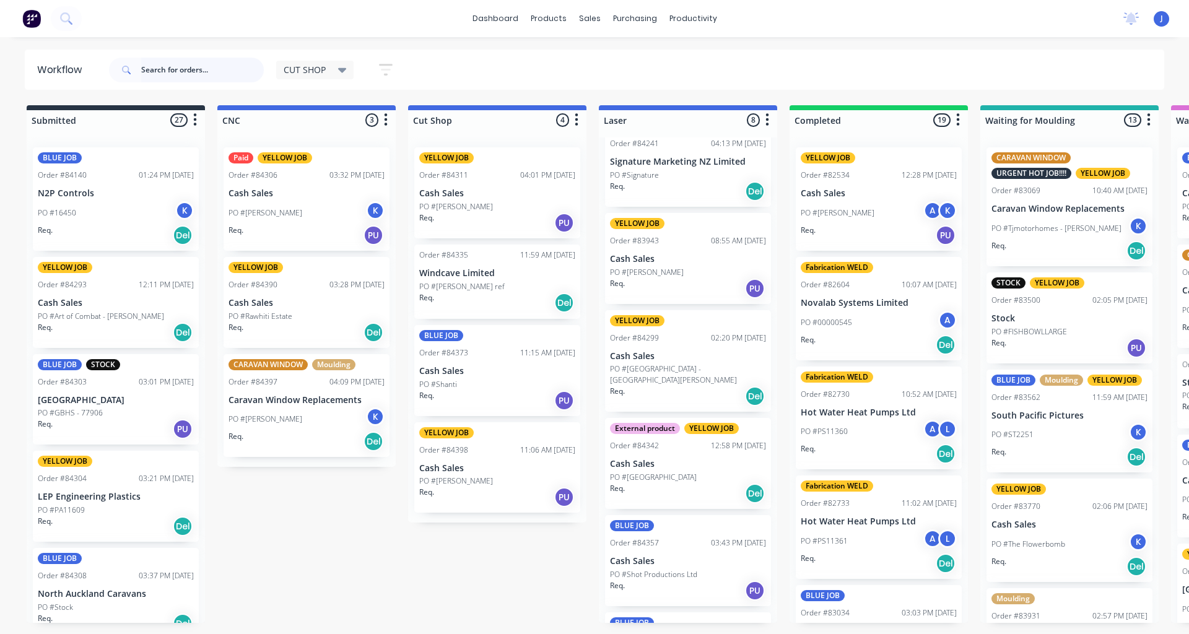
scroll to position [0, 0]
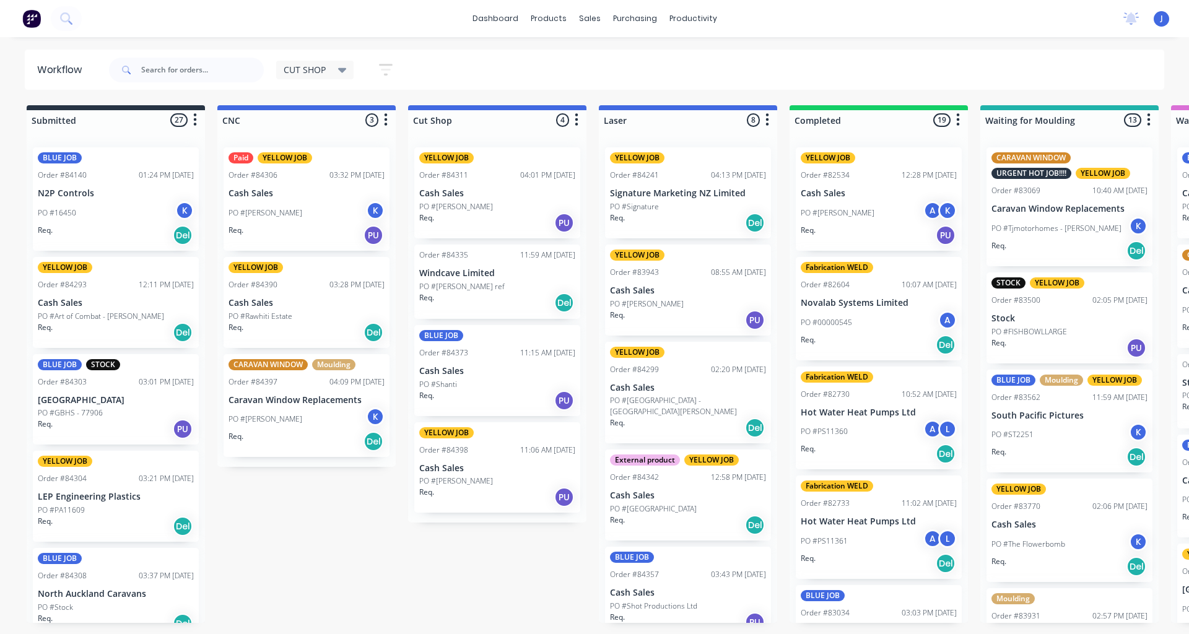
click at [90, 316] on p "PO #Art of Combat - [PERSON_NAME]" at bounding box center [101, 316] width 126 height 11
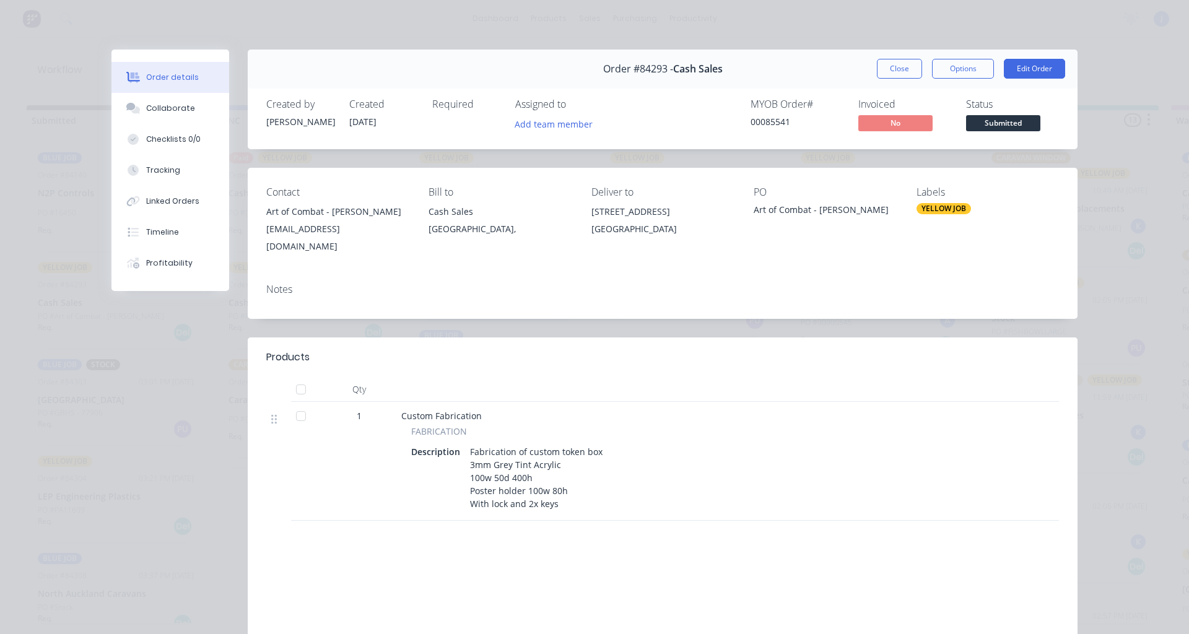
click at [881, 79] on div "Order #84293 - Cash Sales Close Options Edit Order" at bounding box center [663, 69] width 830 height 39
click at [884, 72] on button "Close" at bounding box center [899, 69] width 45 height 20
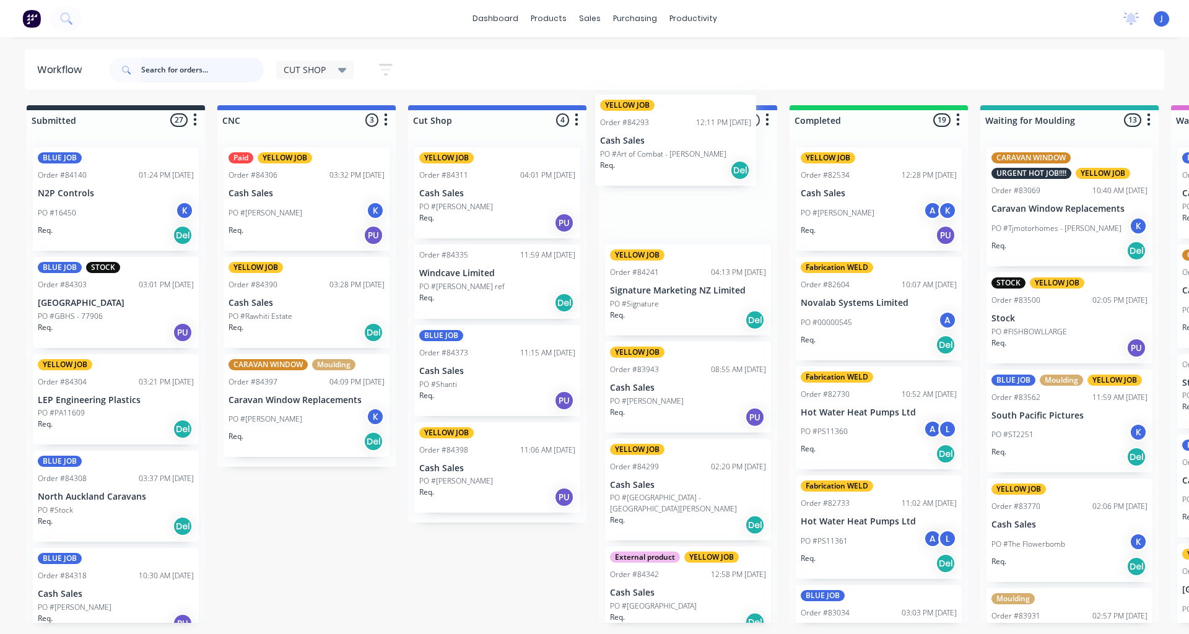
drag, startPoint x: 80, startPoint y: 303, endPoint x: 649, endPoint y: 143, distance: 591.7
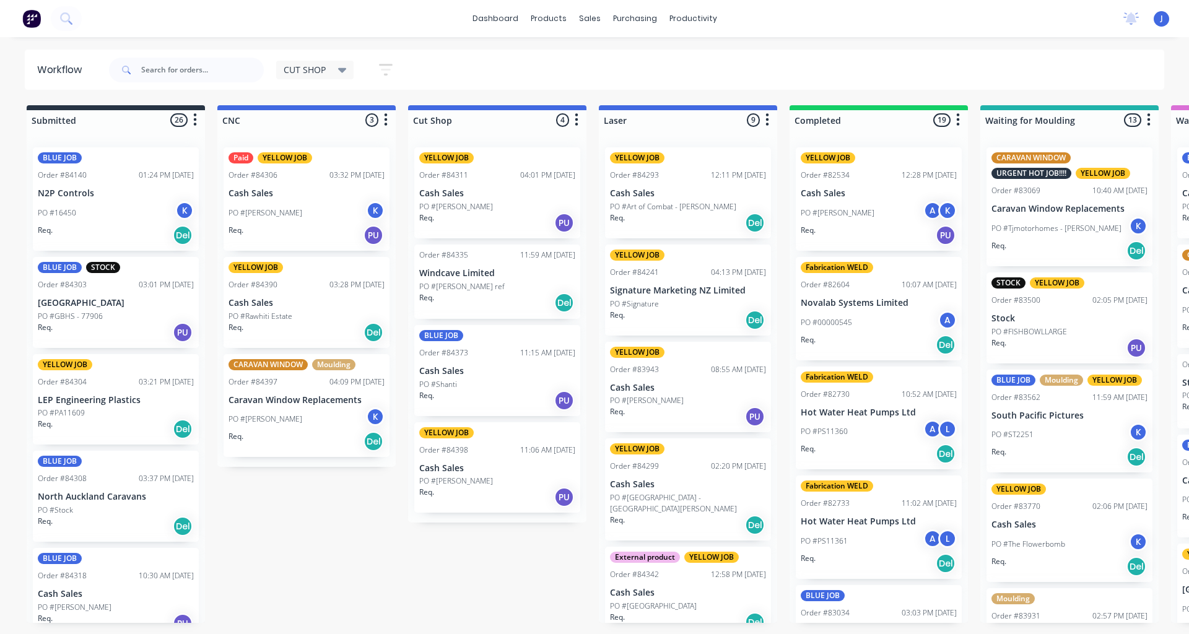
click at [76, 320] on p "PO #GBHS - 77906" at bounding box center [70, 316] width 65 height 11
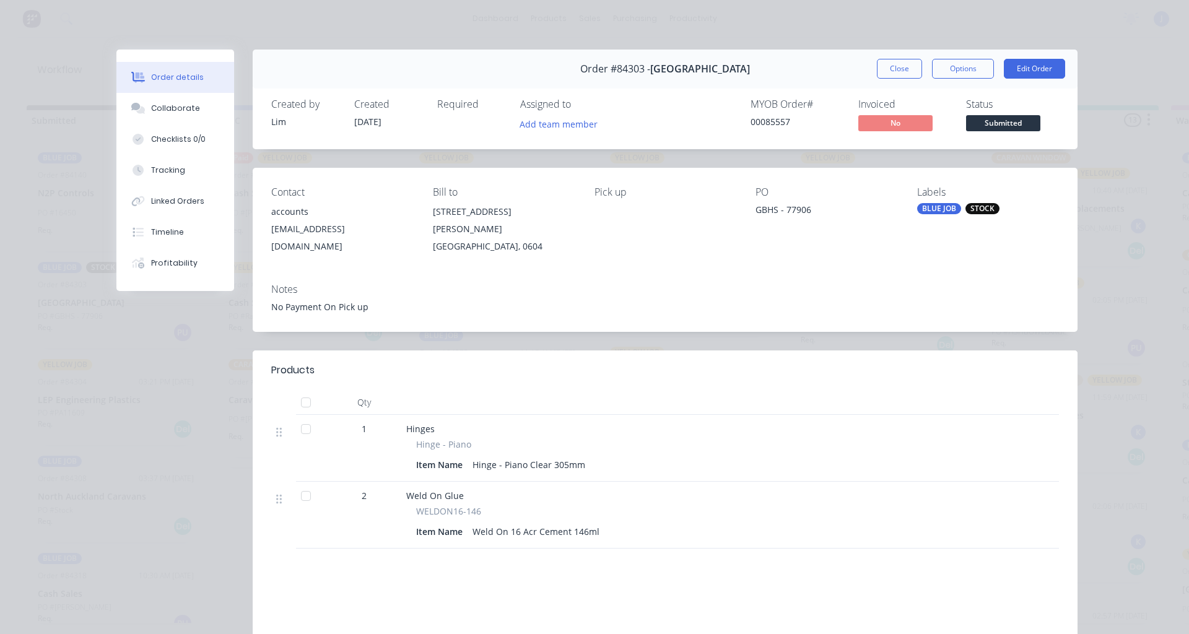
click at [892, 79] on div "Order #84303 - [GEOGRAPHIC_DATA] Close Options Edit Order" at bounding box center [665, 69] width 825 height 39
click at [888, 72] on button "Close" at bounding box center [899, 69] width 45 height 20
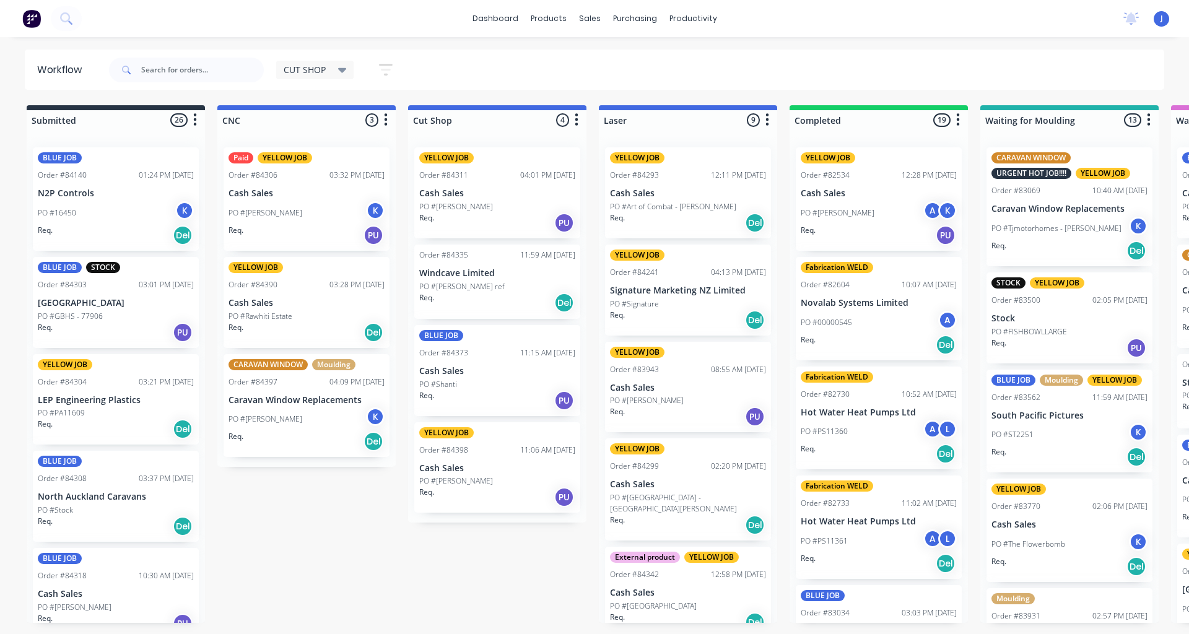
click at [129, 418] on div "PO #PA11609" at bounding box center [116, 412] width 156 height 11
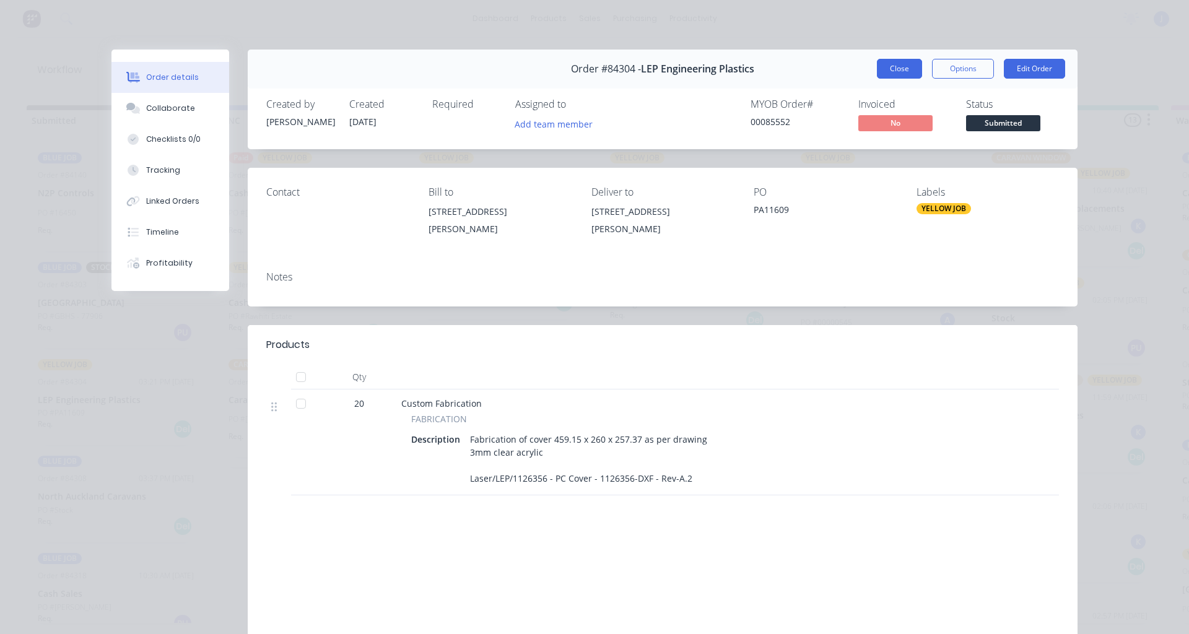
click at [882, 76] on button "Close" at bounding box center [899, 69] width 45 height 20
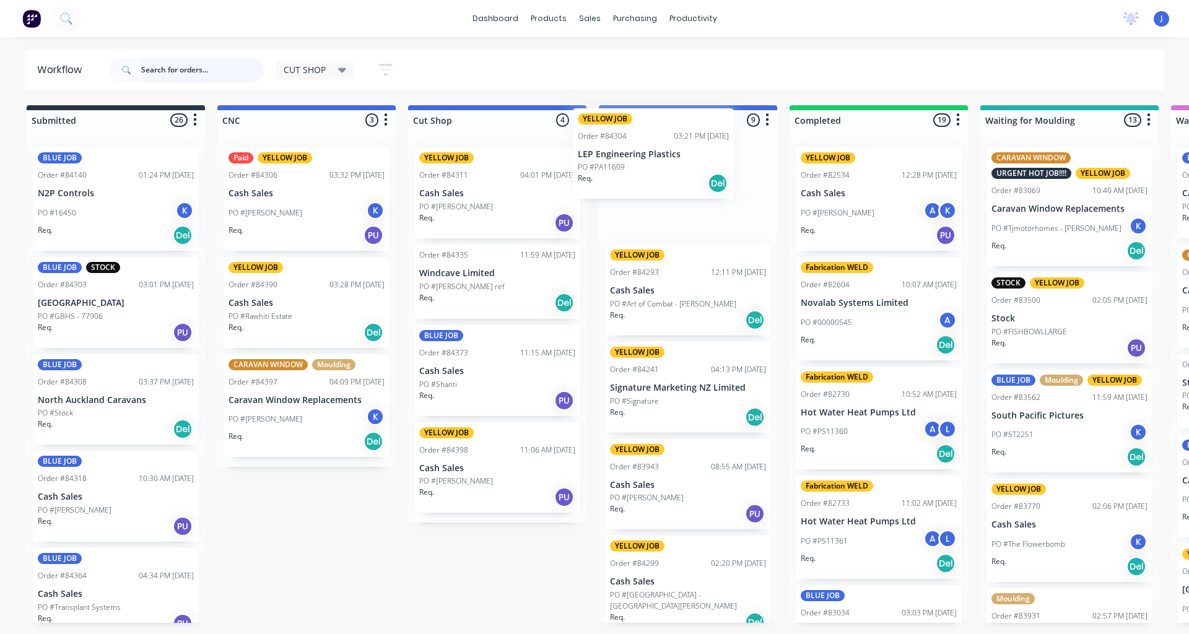
drag, startPoint x: 101, startPoint y: 403, endPoint x: 654, endPoint y: 154, distance: 606.3
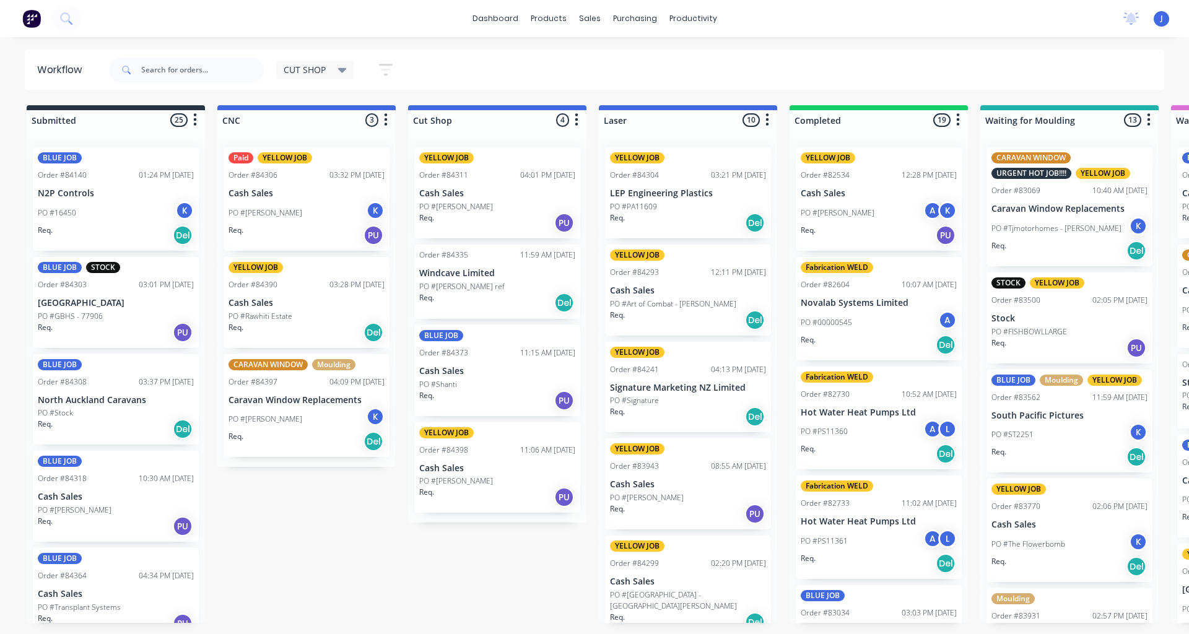
click at [113, 414] on div "PO #Stock" at bounding box center [116, 412] width 156 height 11
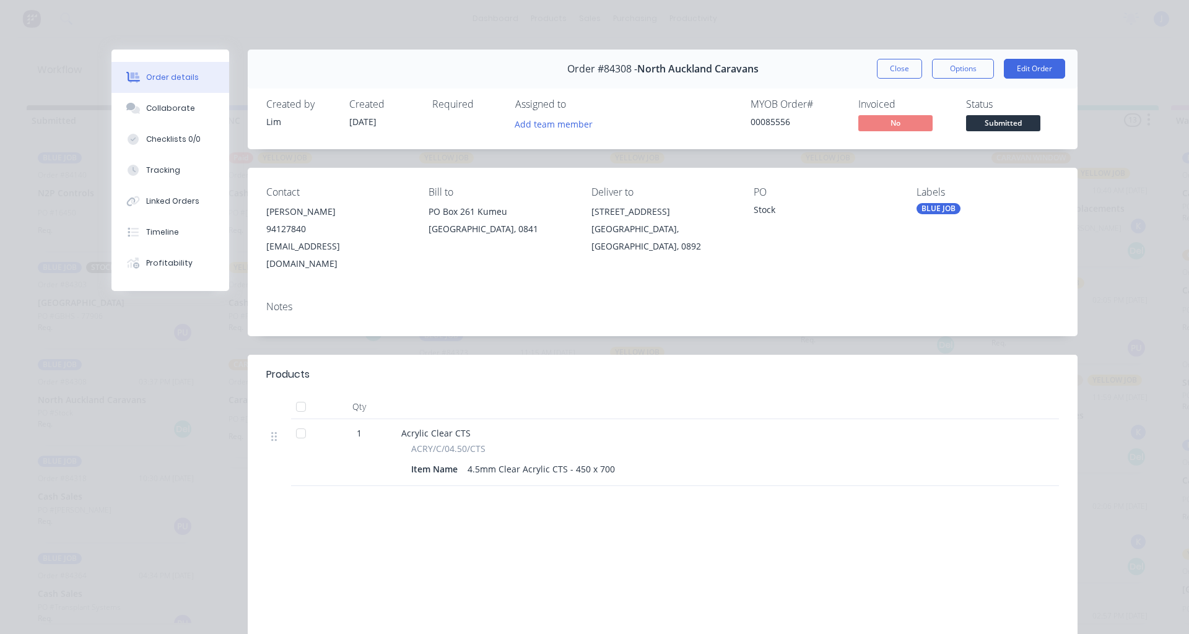
click at [882, 67] on button "Close" at bounding box center [899, 69] width 45 height 20
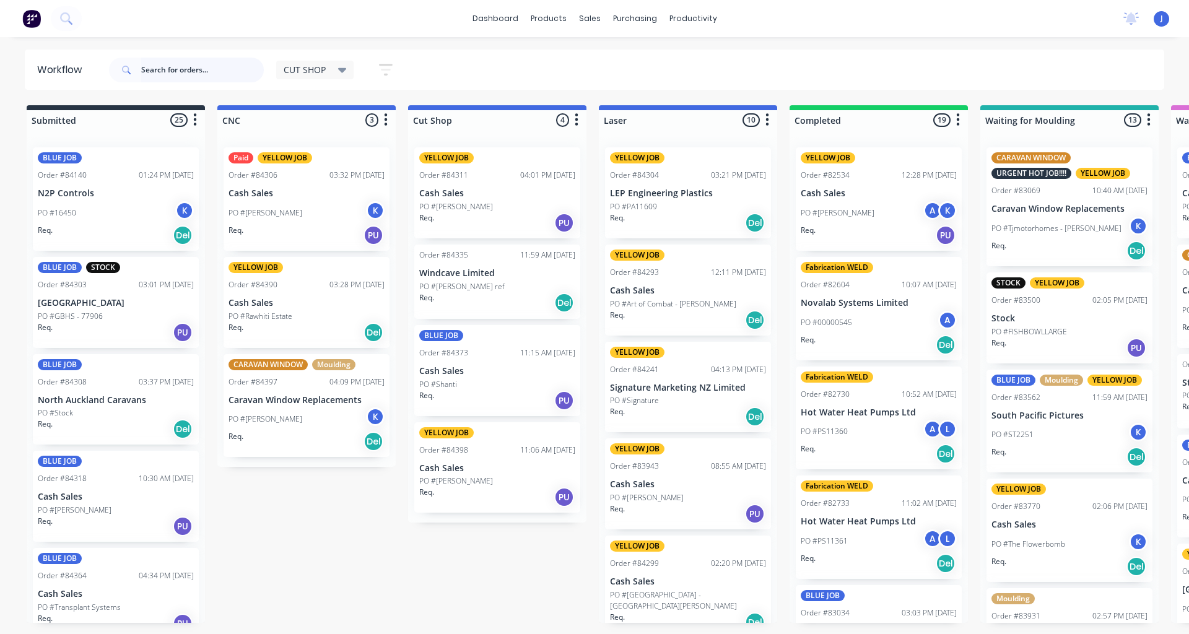
scroll to position [62, 0]
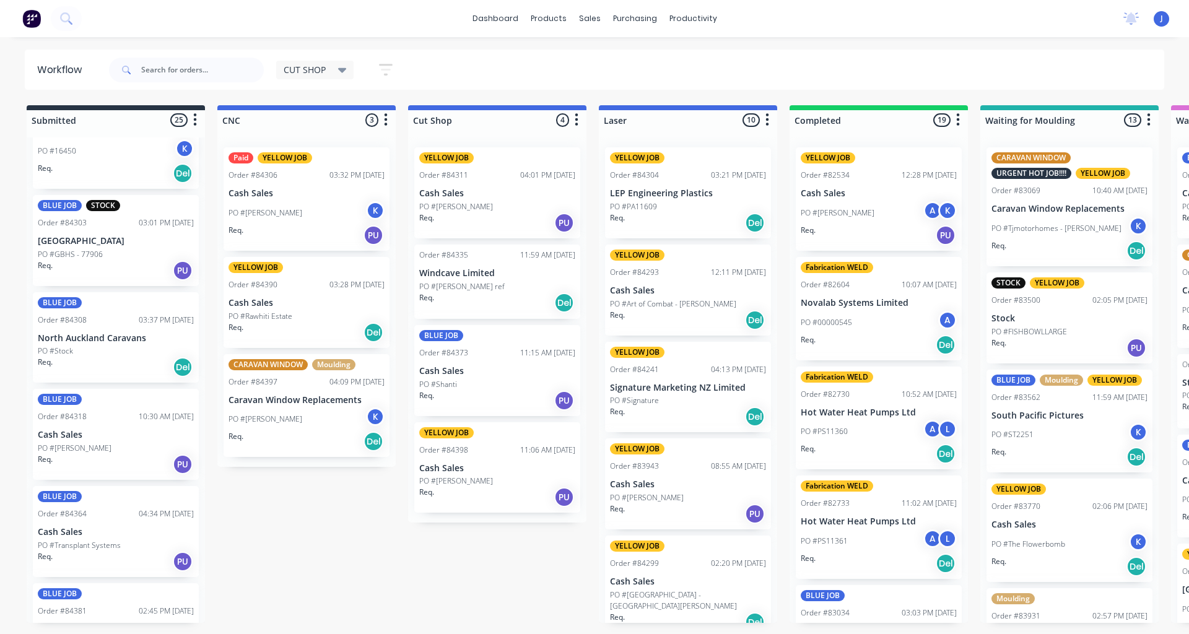
click at [100, 443] on p "PO #[PERSON_NAME]" at bounding box center [75, 448] width 74 height 11
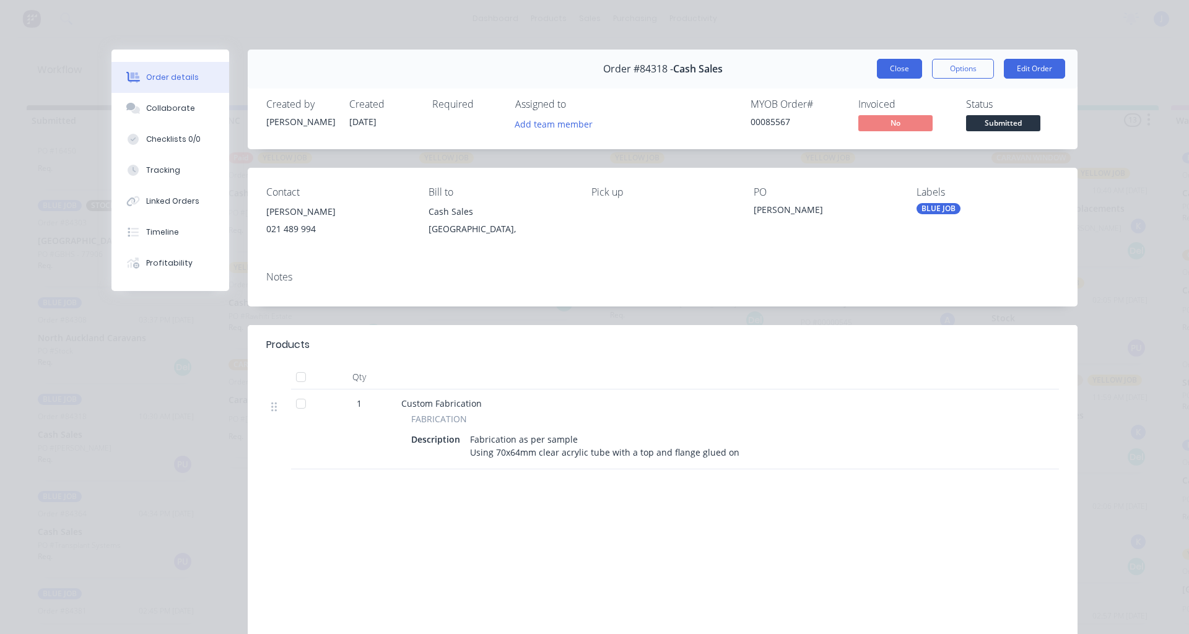
click at [879, 75] on button "Close" at bounding box center [899, 69] width 45 height 20
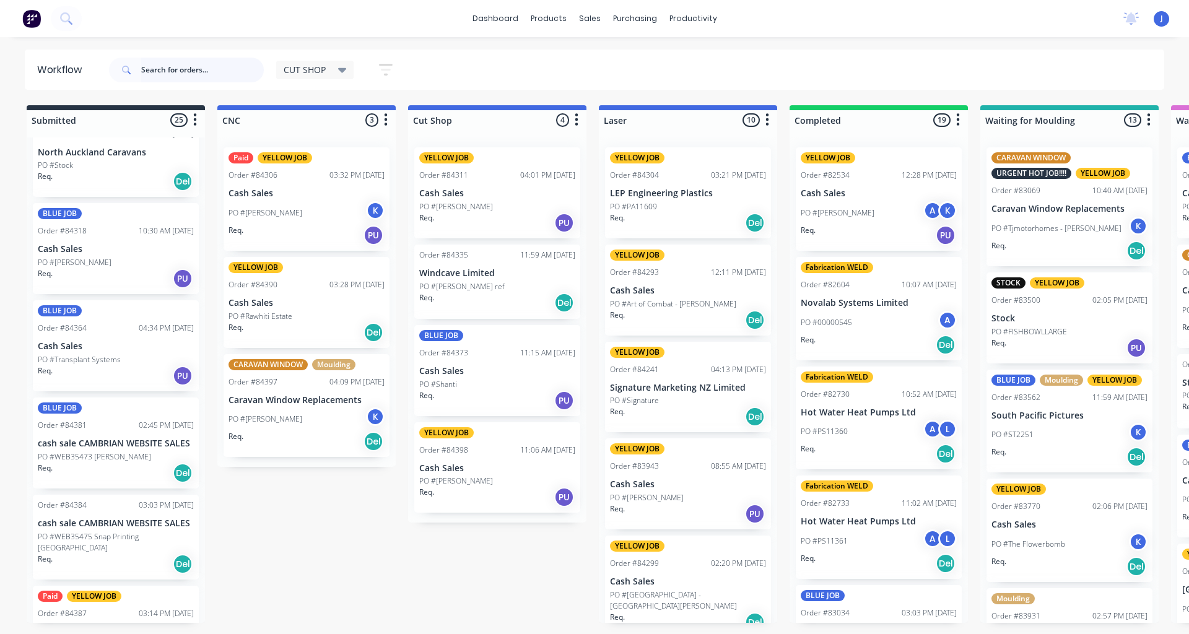
scroll to position [310, 0]
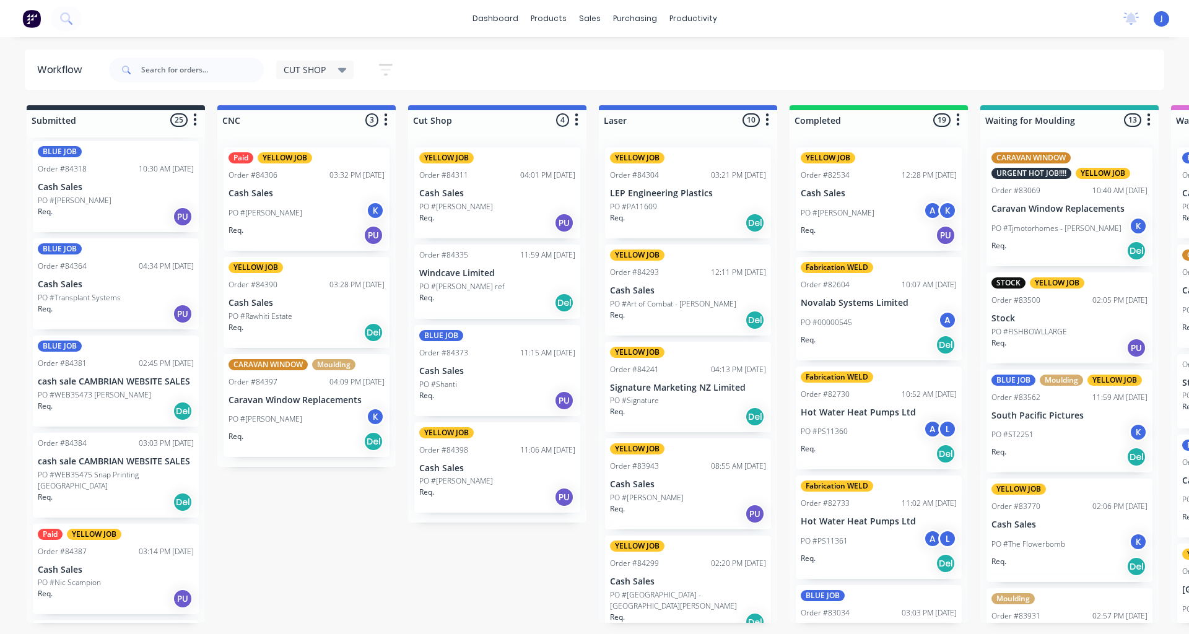
click at [111, 412] on div "Req. Del" at bounding box center [116, 411] width 156 height 21
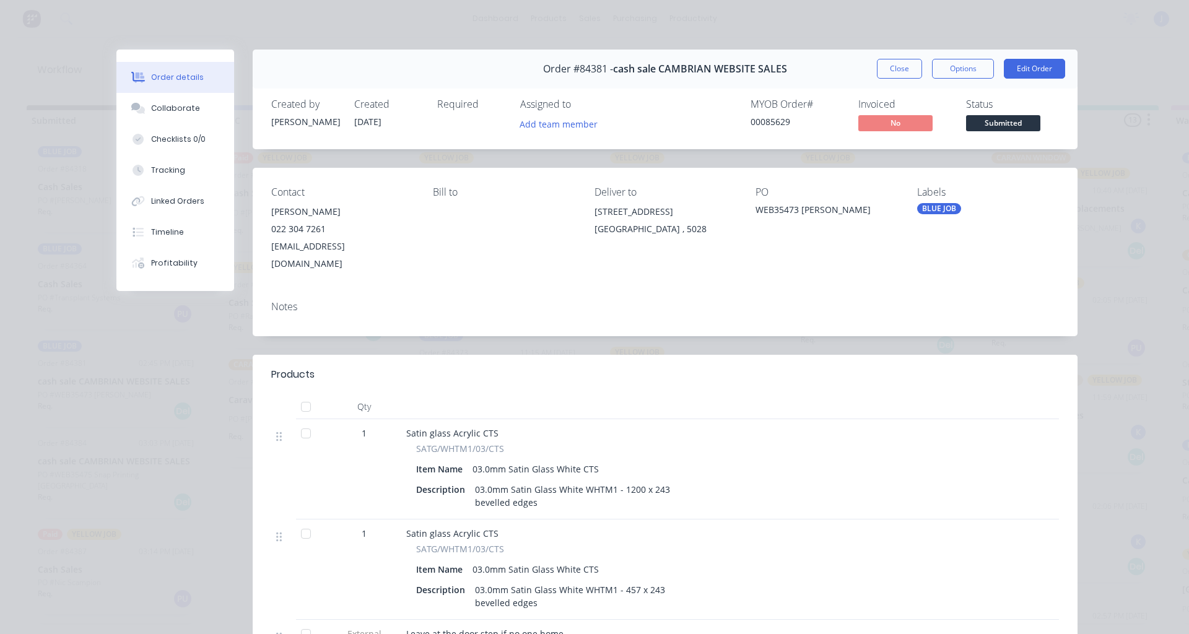
drag, startPoint x: 886, startPoint y: 73, endPoint x: 53, endPoint y: 360, distance: 881.3
click at [879, 74] on button "Close" at bounding box center [899, 69] width 45 height 20
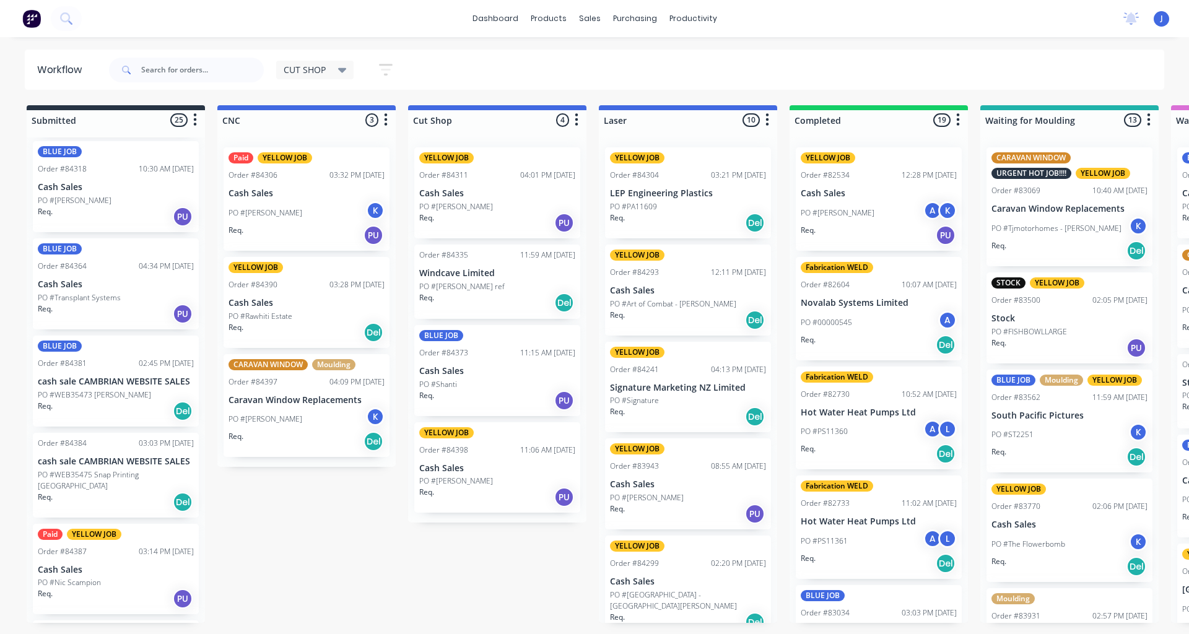
click at [101, 492] on div "Req. Del" at bounding box center [116, 502] width 156 height 21
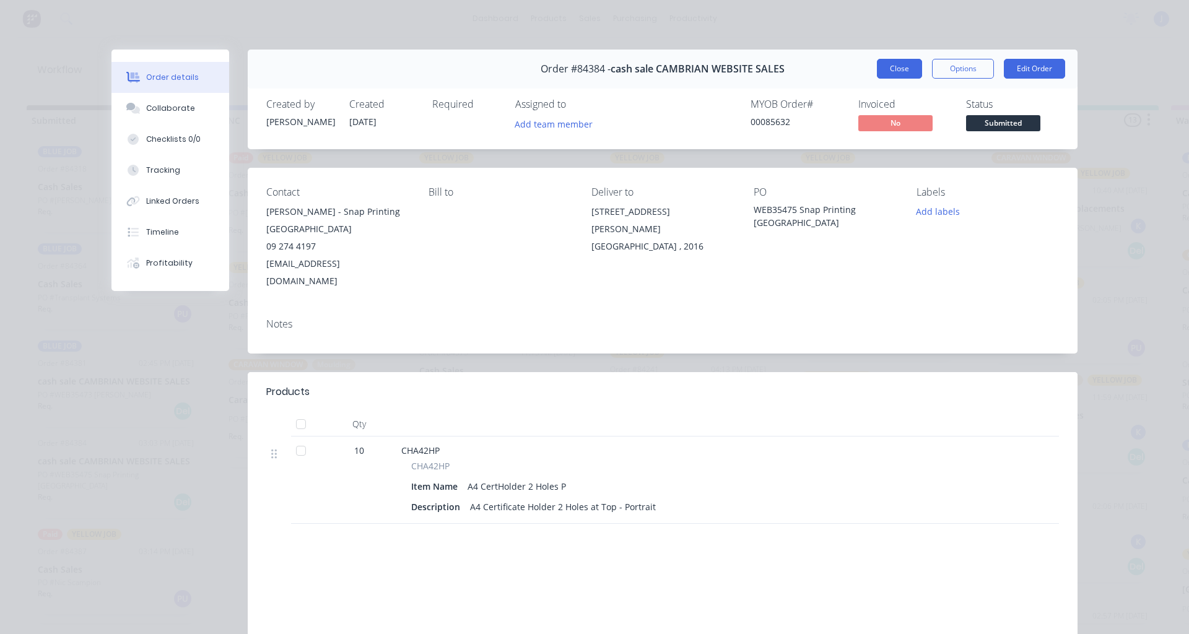
click at [877, 69] on button "Close" at bounding box center [899, 69] width 45 height 20
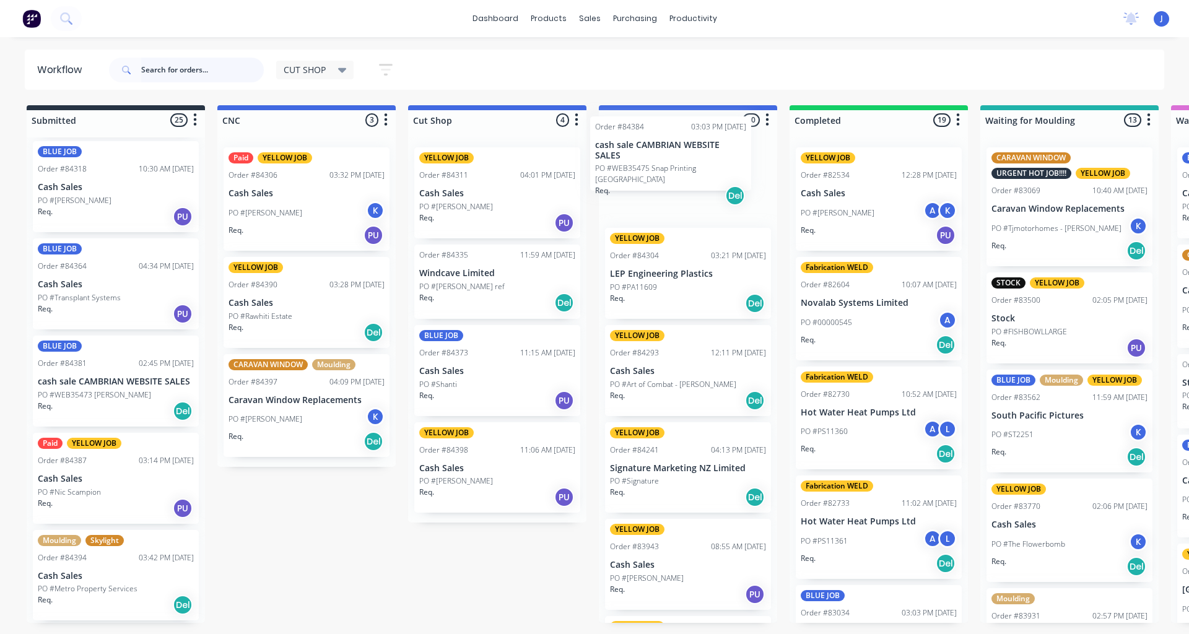
drag, startPoint x: 89, startPoint y: 479, endPoint x: 654, endPoint y: 162, distance: 647.8
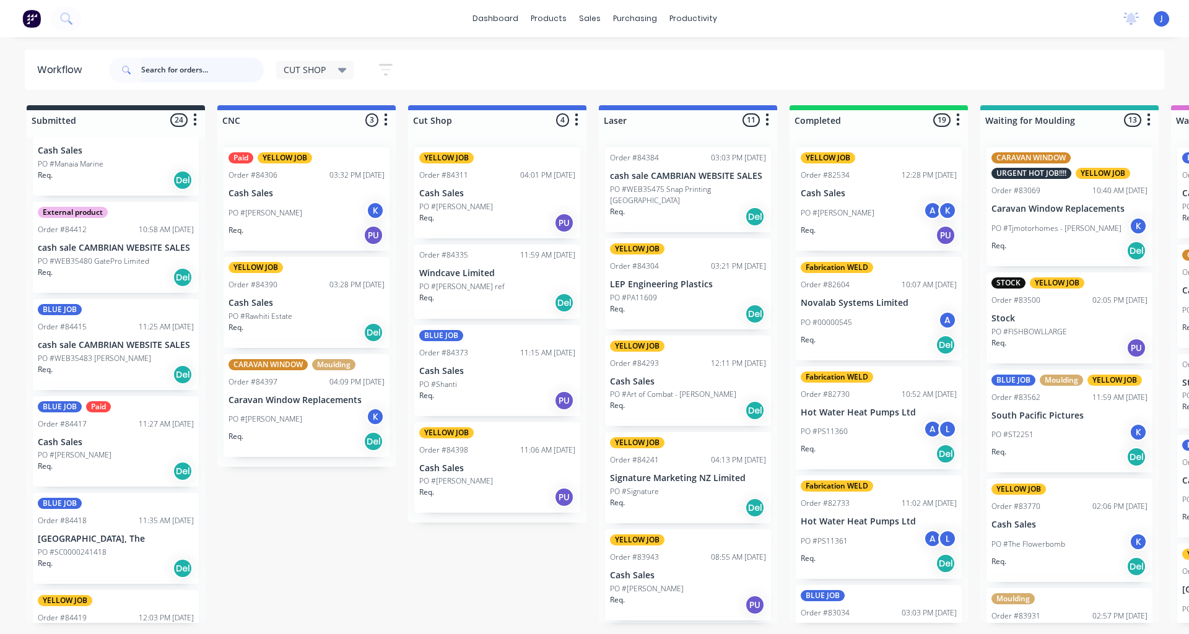
scroll to position [805, 0]
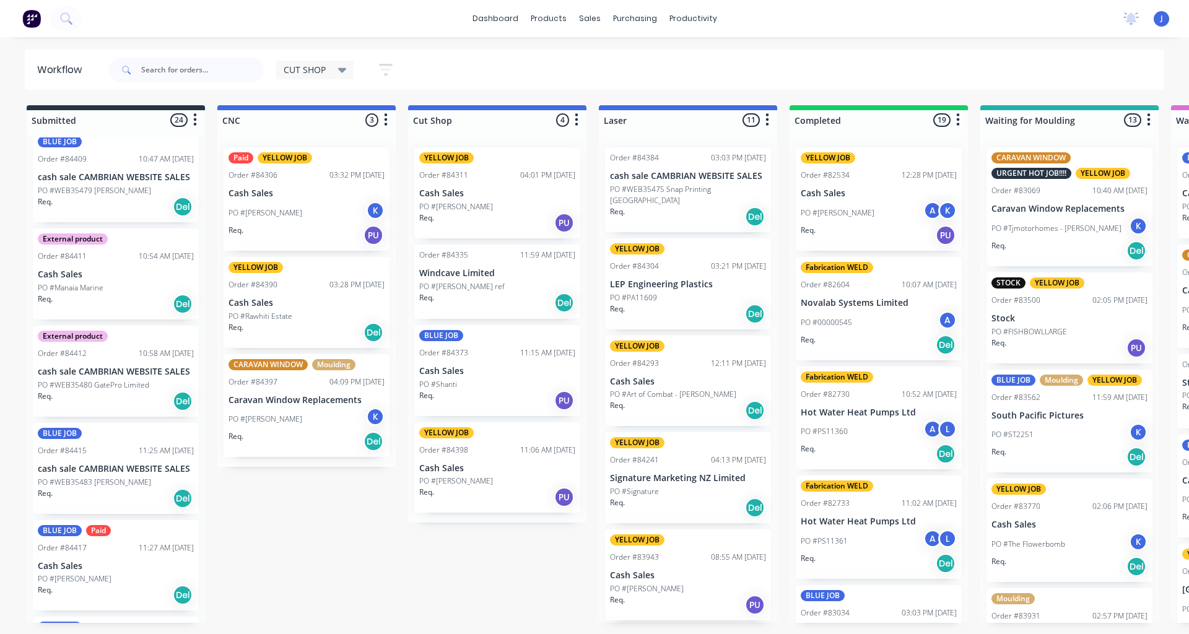
click at [131, 207] on div "Req. Del" at bounding box center [116, 206] width 156 height 21
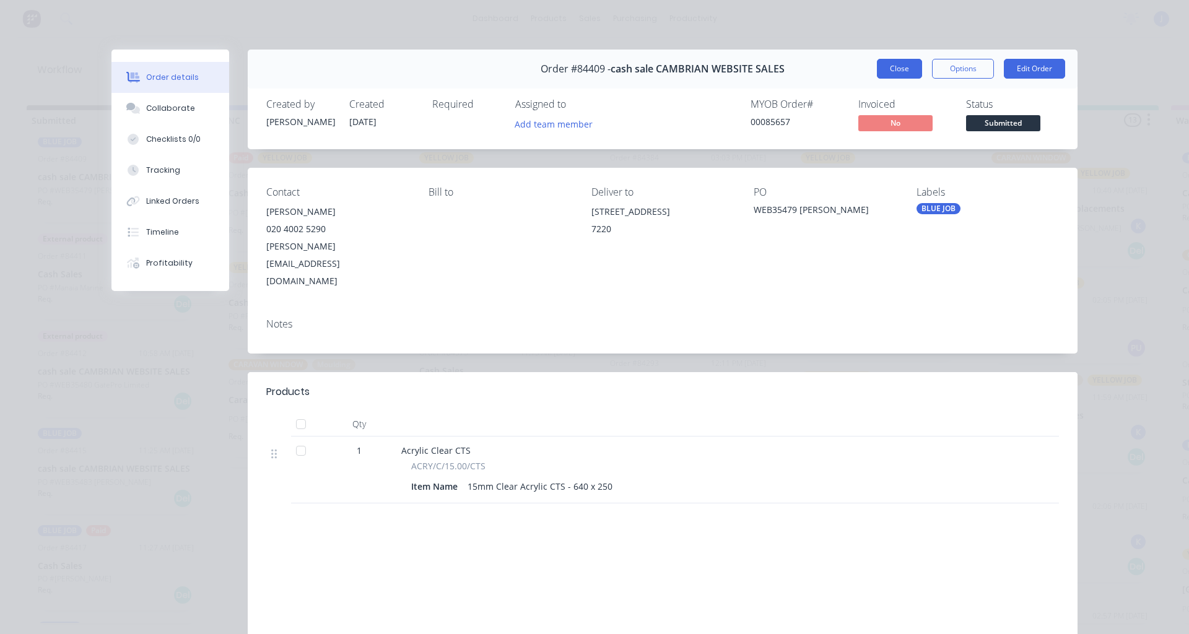
click at [884, 66] on button "Close" at bounding box center [899, 69] width 45 height 20
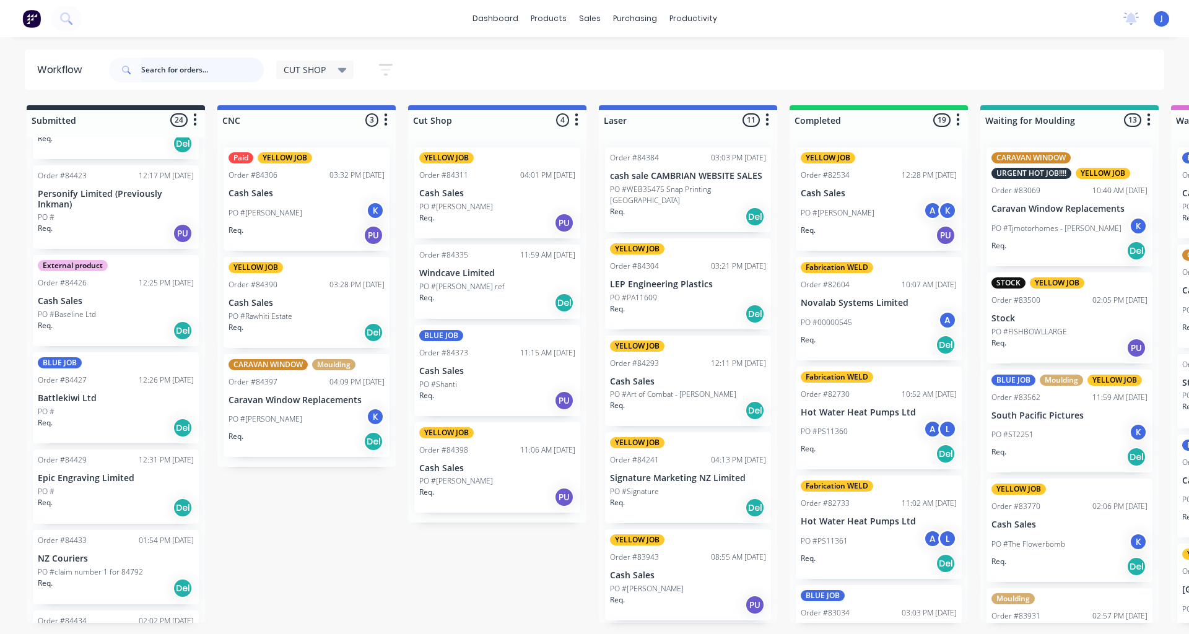
scroll to position [1424, 0]
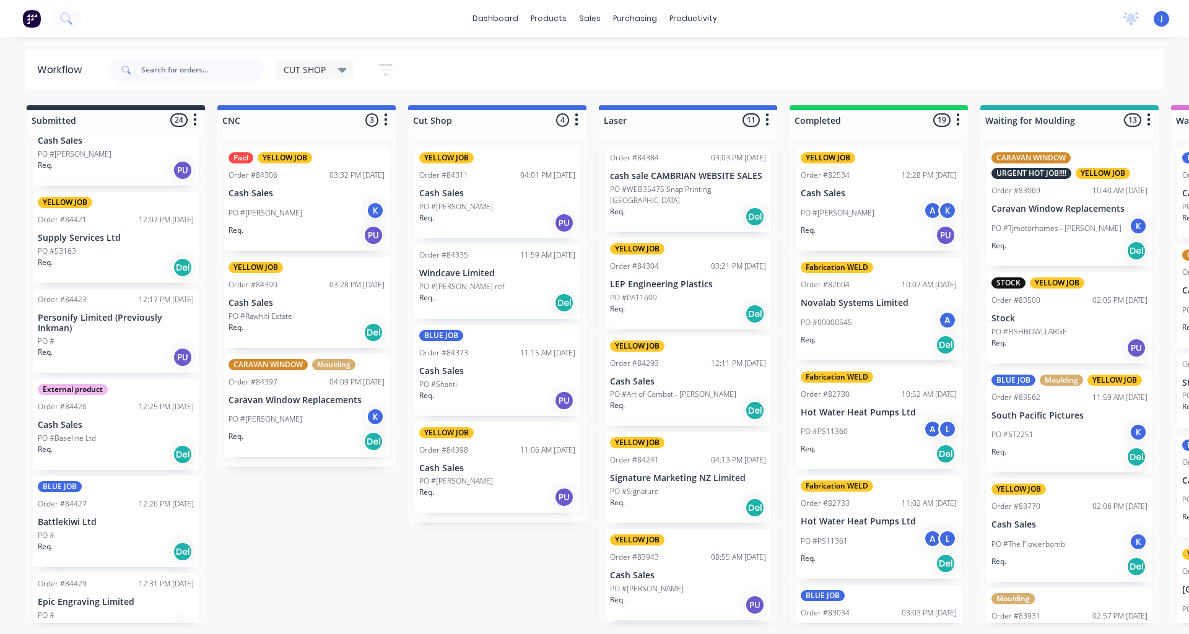
click at [113, 246] on div "PO #53163" at bounding box center [116, 251] width 156 height 11
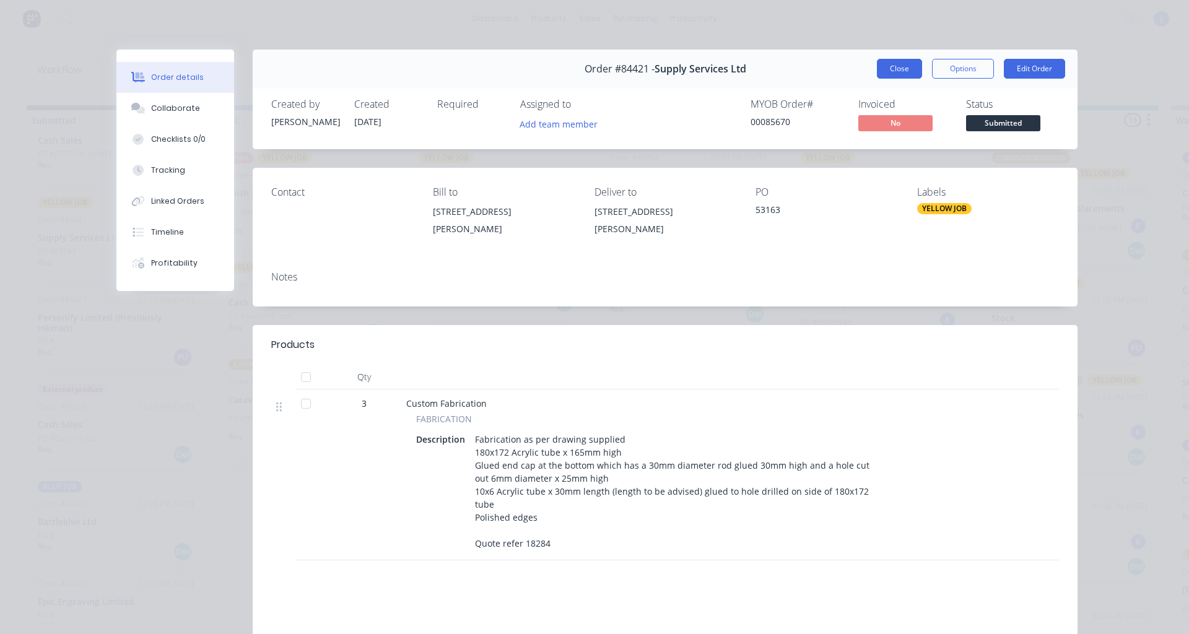
click at [900, 66] on button "Close" at bounding box center [899, 69] width 45 height 20
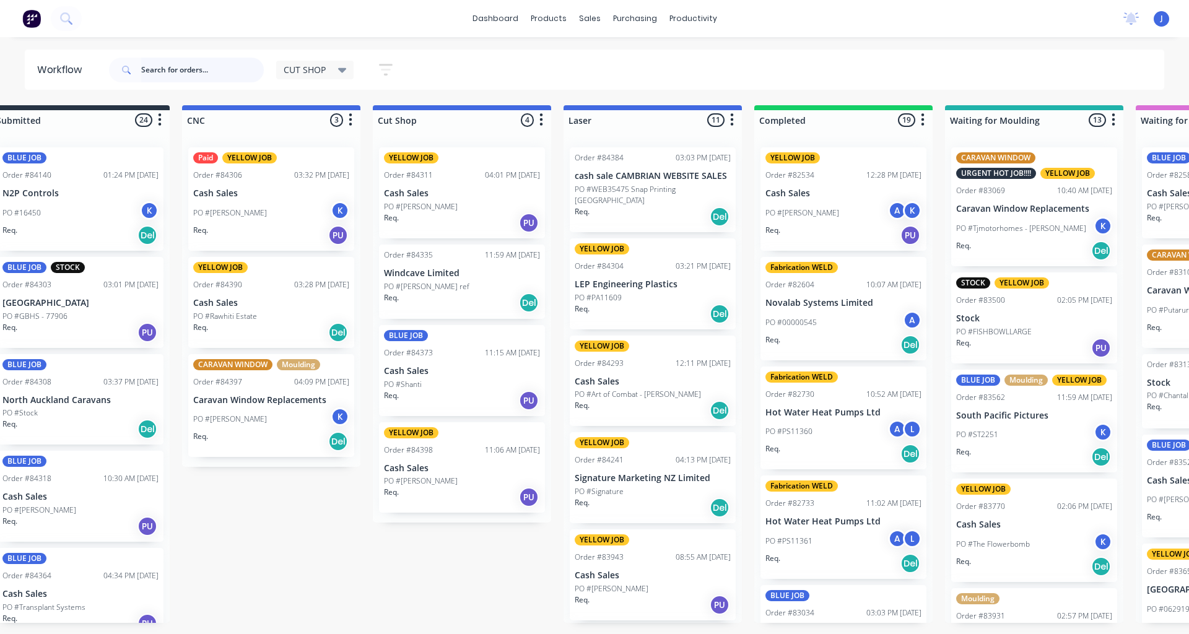
scroll to position [0, 0]
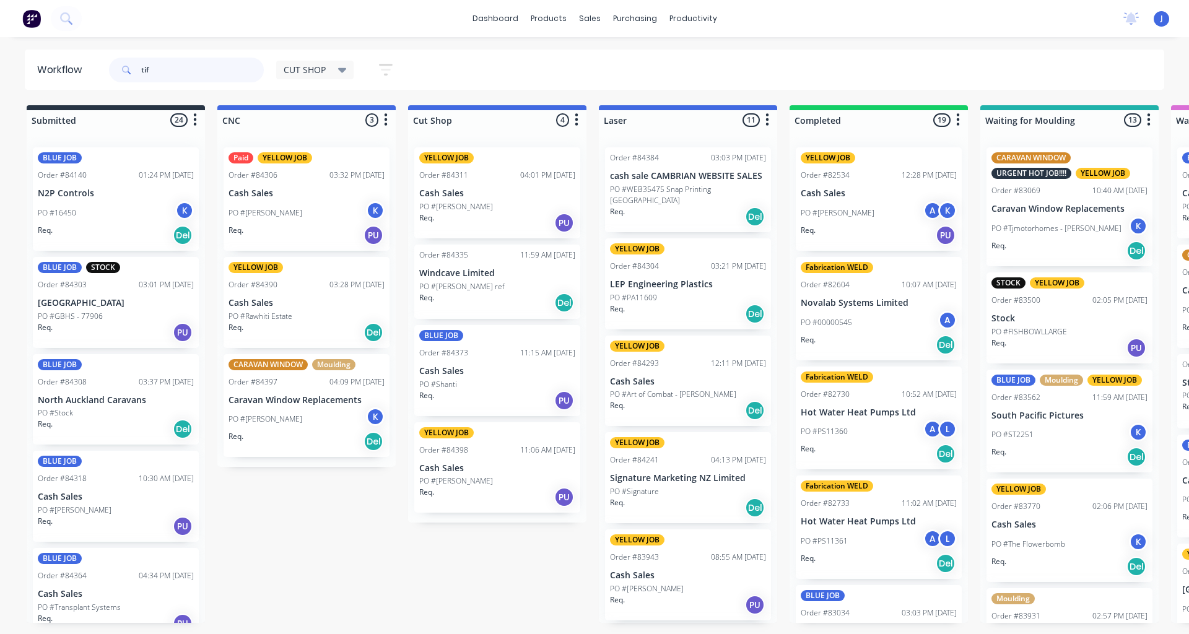
type input "tiff"
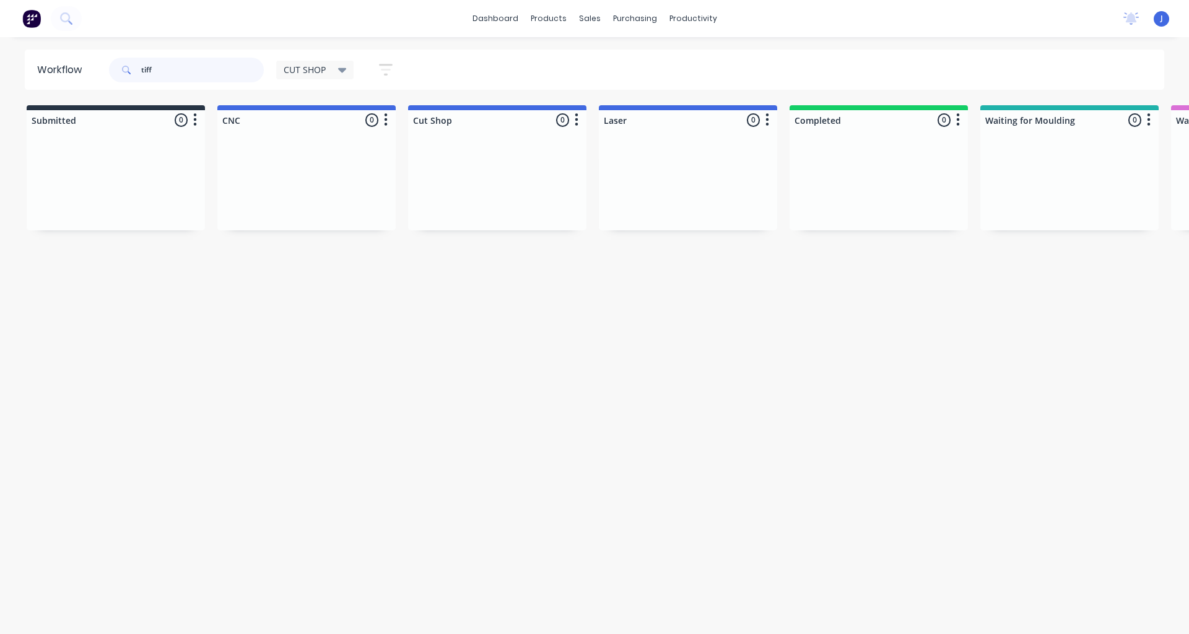
drag, startPoint x: 169, startPoint y: 66, endPoint x: 54, endPoint y: 74, distance: 114.8
click at [54, 74] on header "Workflow tiff CUT SHOP Save new view None edit CUT SHOP (Default) edit DISPATCH…" at bounding box center [595, 70] width 1140 height 40
